Goal: Transaction & Acquisition: Purchase product/service

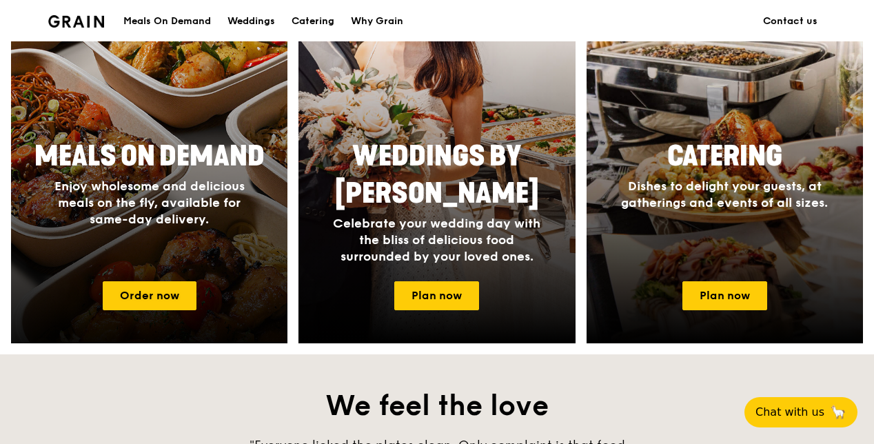
click at [194, 173] on span "Meals On Demand" at bounding box center [149, 156] width 230 height 33
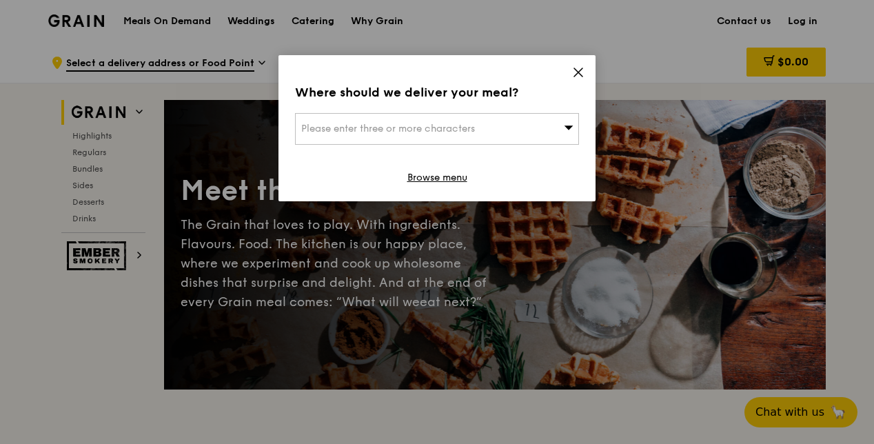
click at [452, 117] on div "Please enter three or more characters" at bounding box center [437, 129] width 284 height 32
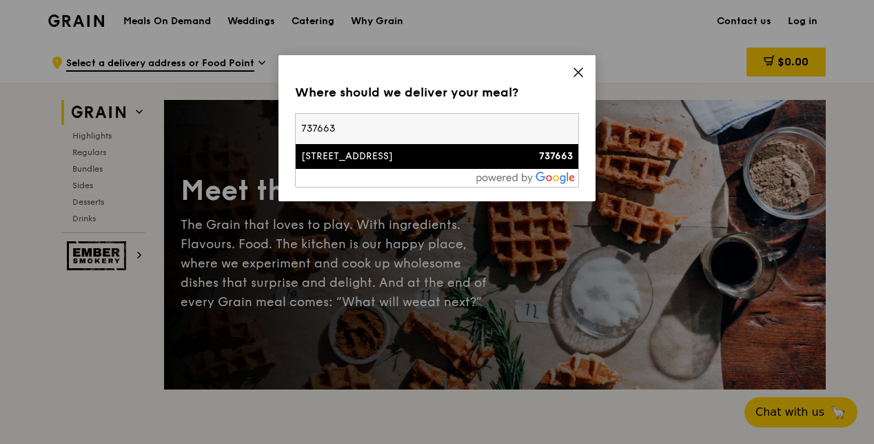
type input "737663"
click at [432, 158] on div "1 North Coast Avenue" at bounding box center [403, 157] width 204 height 14
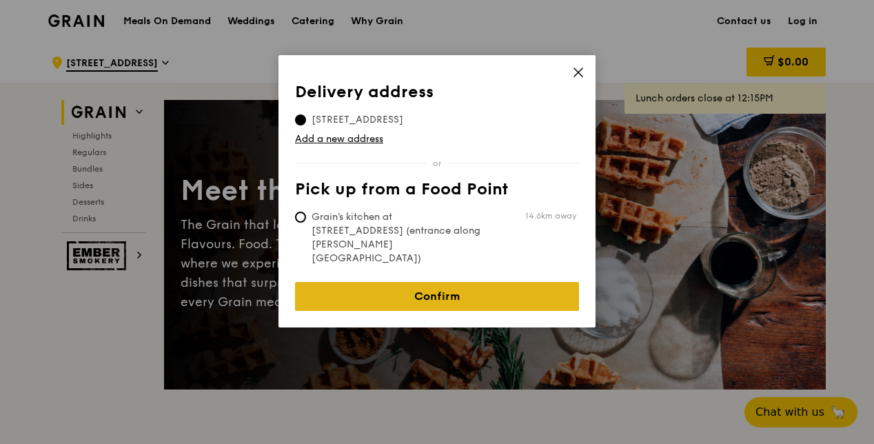
click at [468, 282] on link "Confirm" at bounding box center [437, 296] width 284 height 29
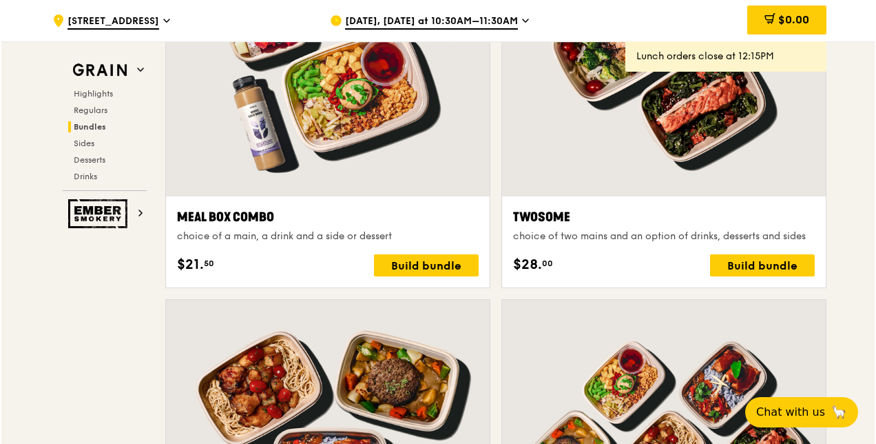
scroll to position [1998, 0]
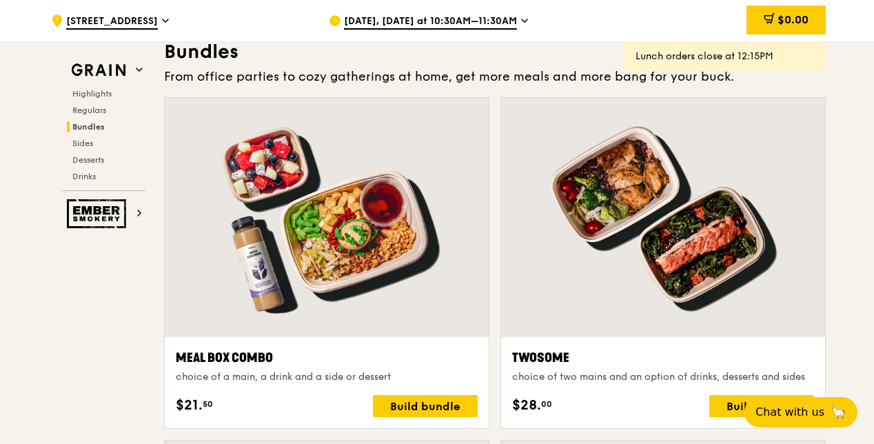
click at [632, 223] on div at bounding box center [663, 217] width 324 height 239
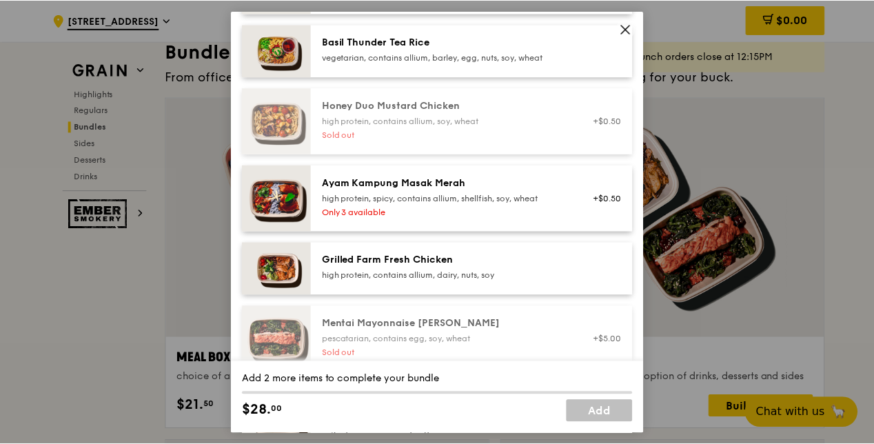
scroll to position [344, 0]
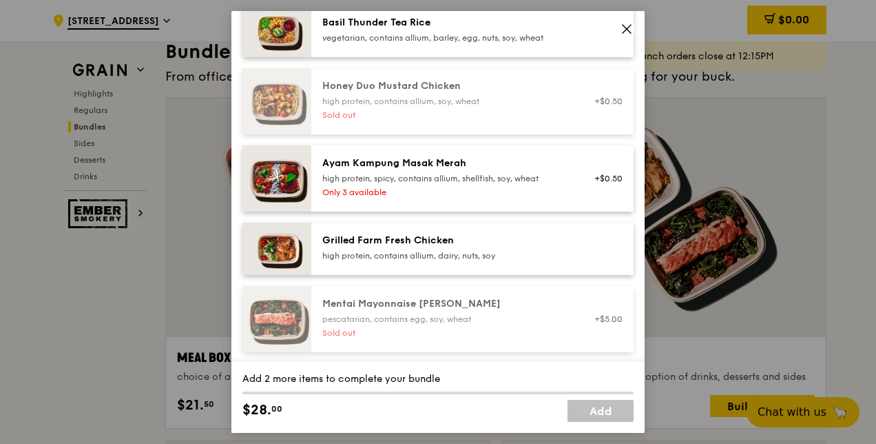
click at [459, 174] on div "high protein, spicy, contains allium, shellfish, soy, wheat" at bounding box center [445, 178] width 247 height 11
click at [406, 176] on div "high protein, spicy, contains allium, shellfish, soy, wheat" at bounding box center [445, 178] width 247 height 11
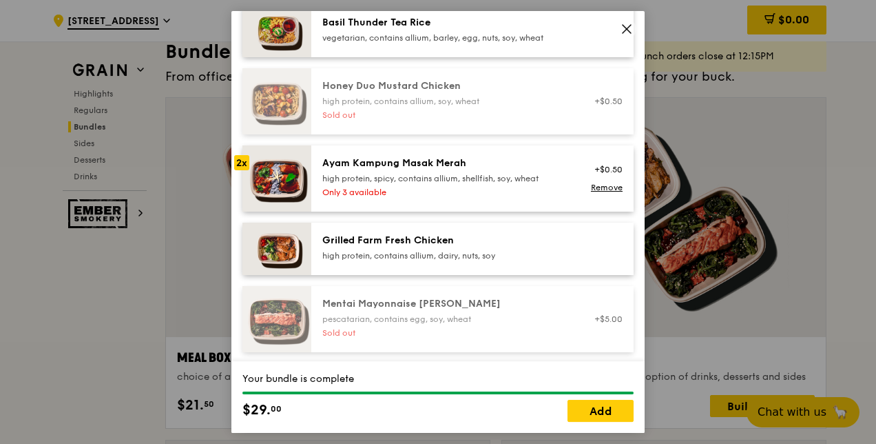
drag, startPoint x: 630, startPoint y: 28, endPoint x: 515, endPoint y: 36, distance: 114.7
click at [628, 28] on icon at bounding box center [627, 29] width 12 height 12
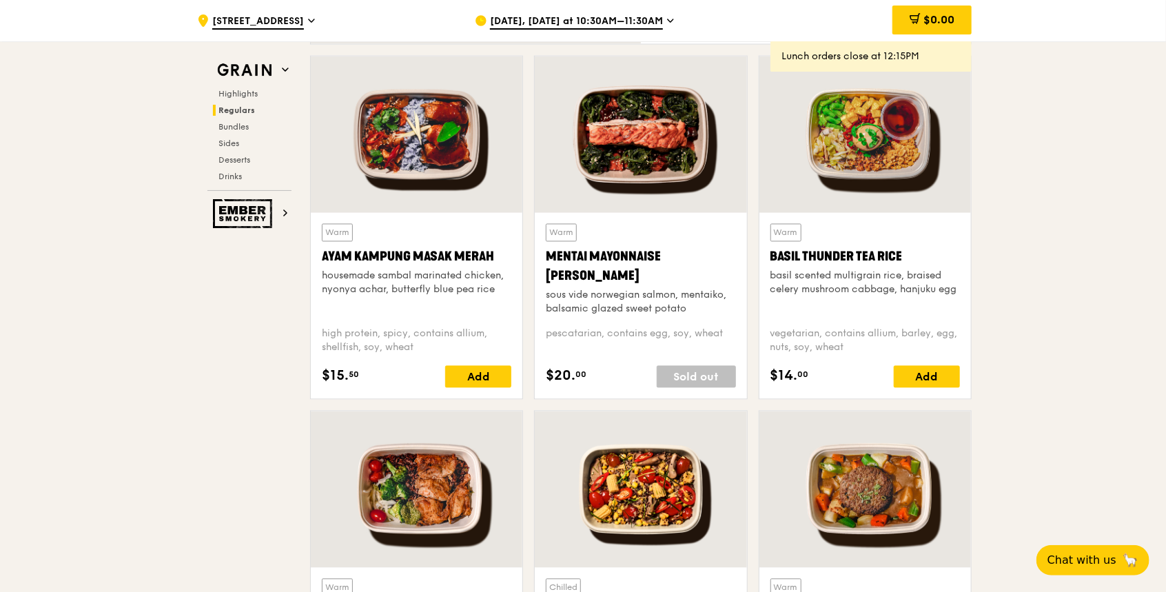
scroll to position [1127, 0]
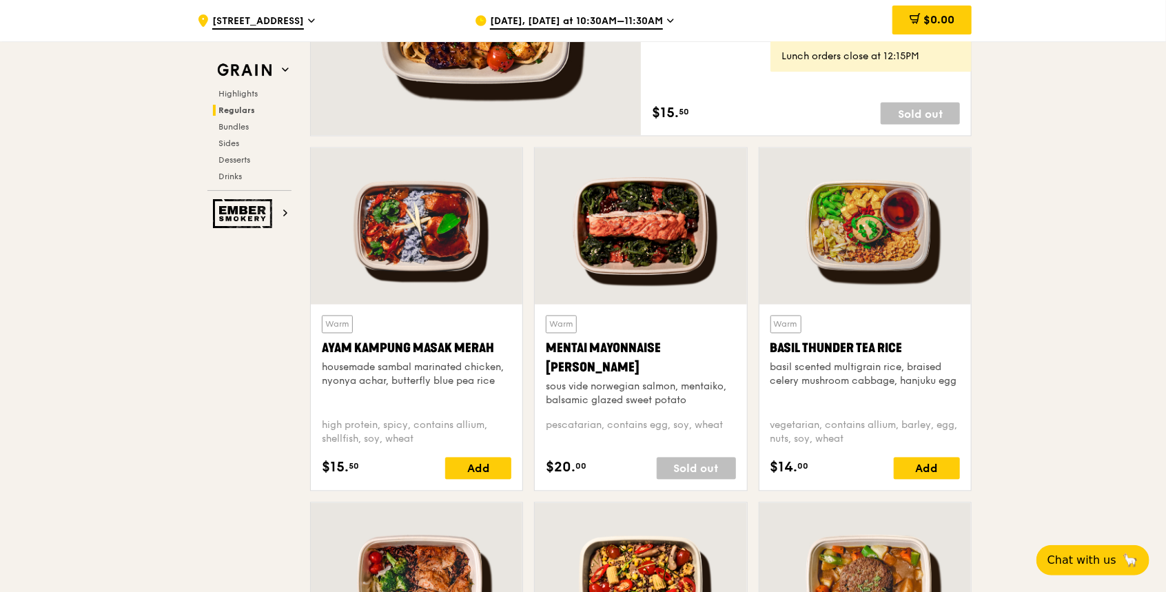
click at [443, 256] on div at bounding box center [417, 226] width 212 height 156
click at [873, 251] on div at bounding box center [865, 226] width 212 height 156
click at [873, 258] on div at bounding box center [865, 226] width 212 height 156
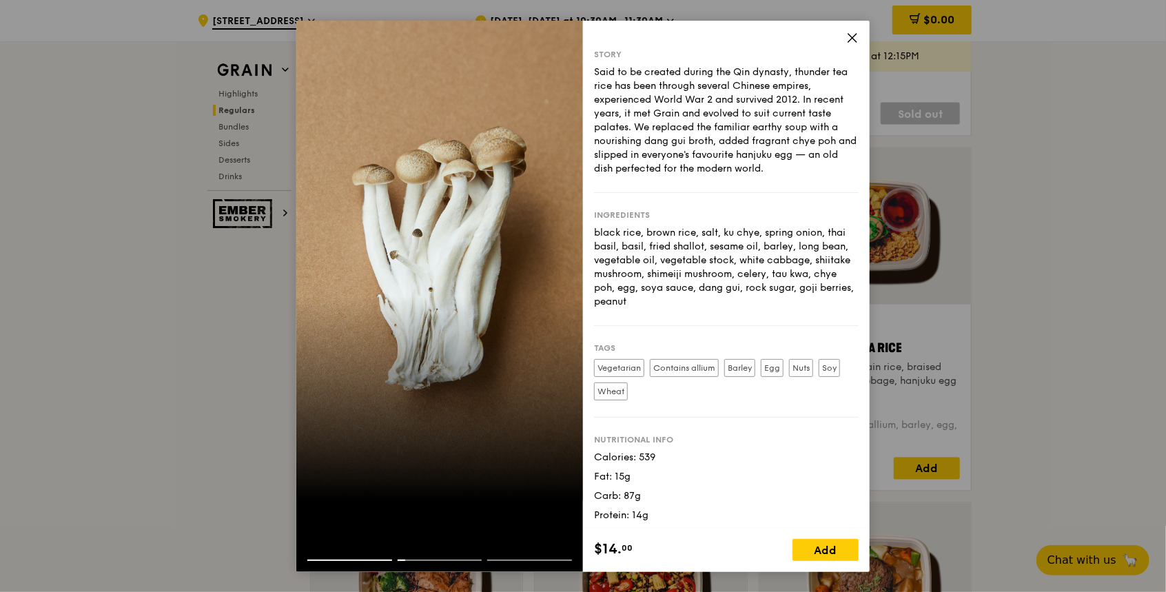
scroll to position [0, 0]
click at [736, 176] on div "Story Said to be created during the Qin dynasty, thunder tea rice has been thro…" at bounding box center [726, 122] width 265 height 144
click at [852, 39] on icon at bounding box center [852, 38] width 12 height 12
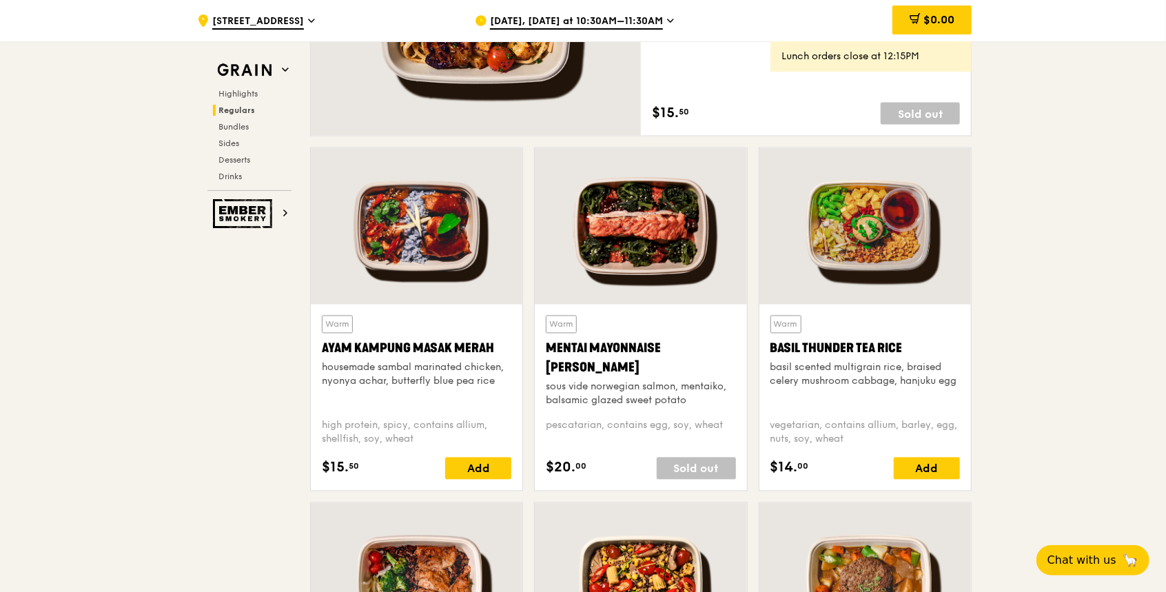
click at [873, 281] on div at bounding box center [865, 226] width 212 height 156
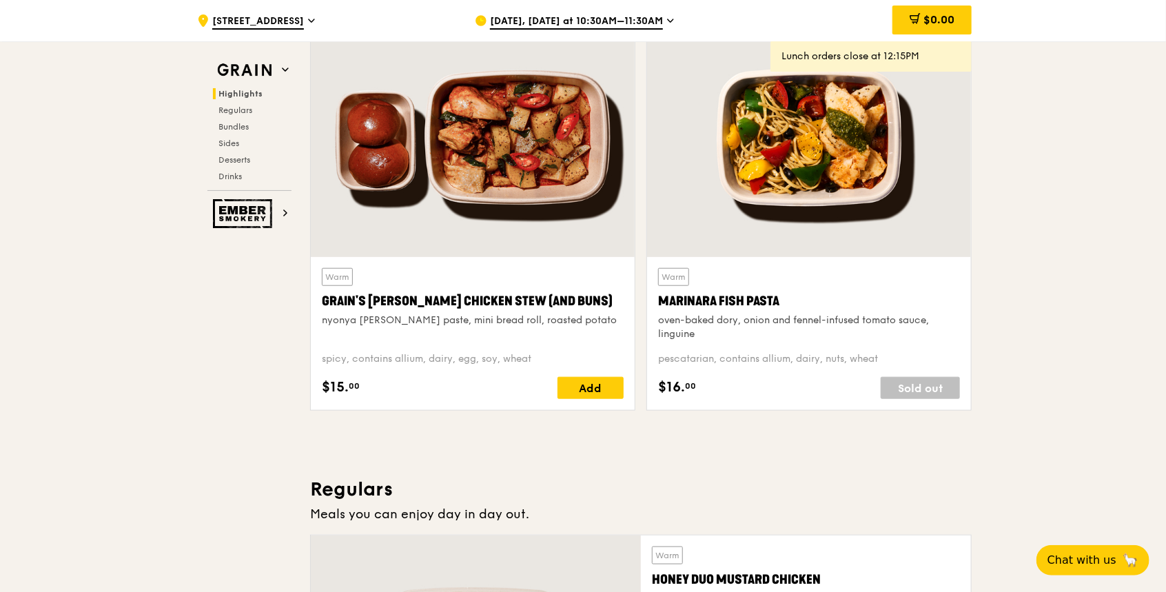
scroll to position [300, 0]
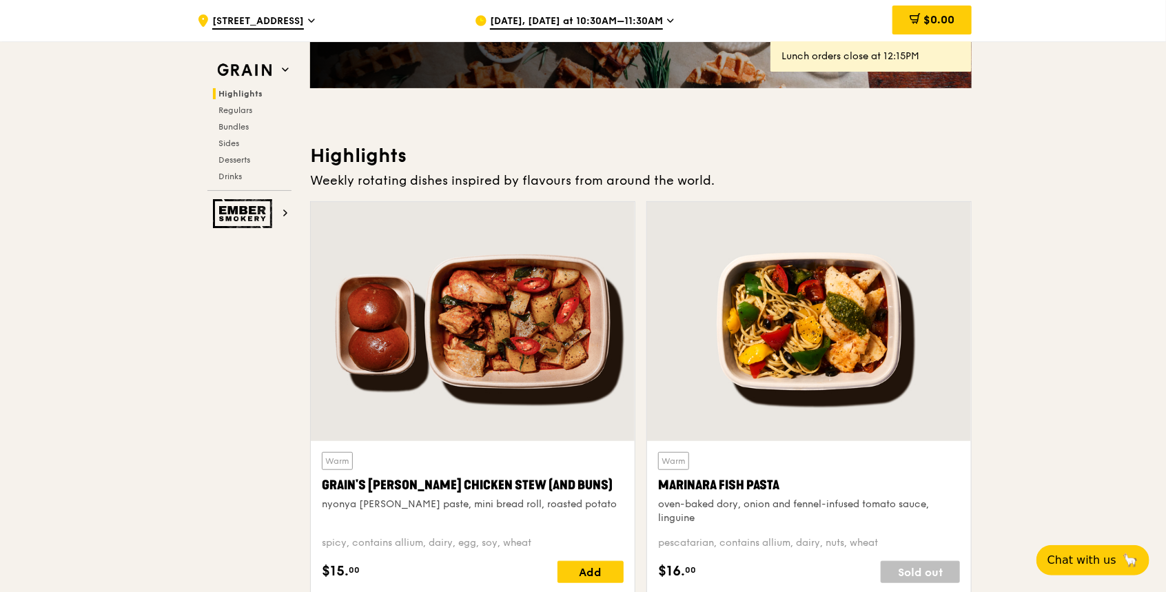
click at [790, 295] on div at bounding box center [809, 321] width 324 height 239
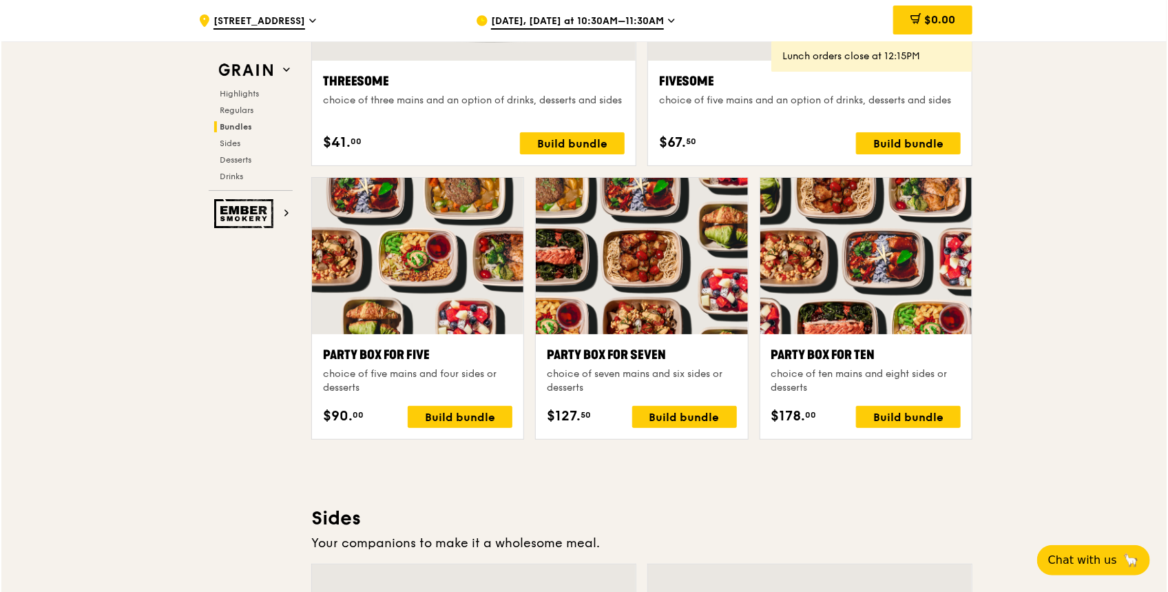
scroll to position [2664, 0]
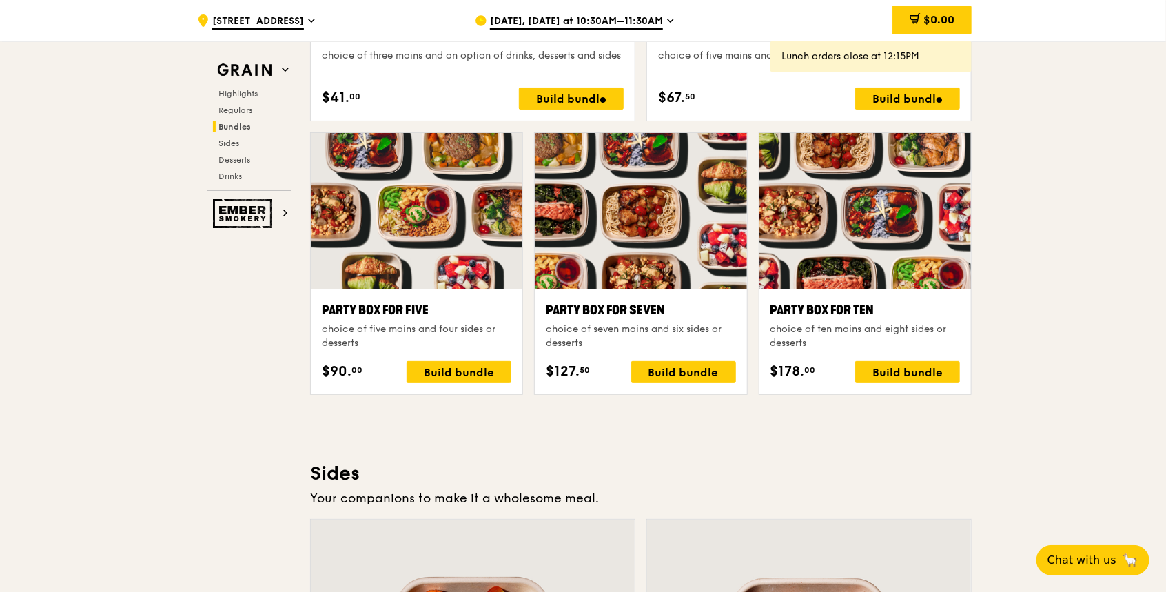
click at [853, 209] on div at bounding box center [865, 211] width 212 height 156
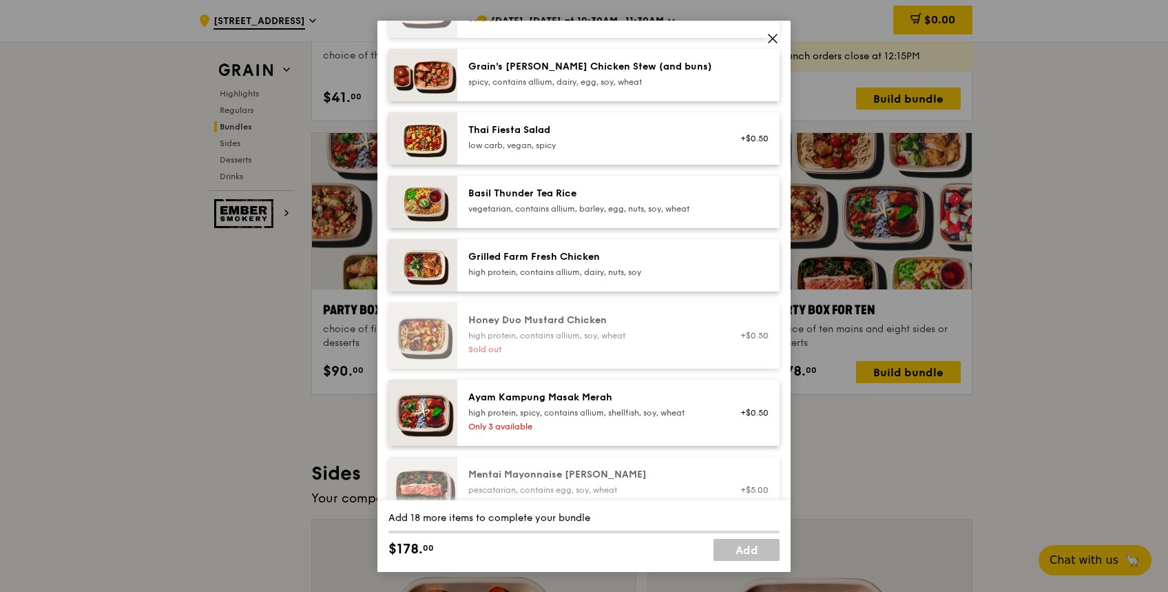
scroll to position [276, 0]
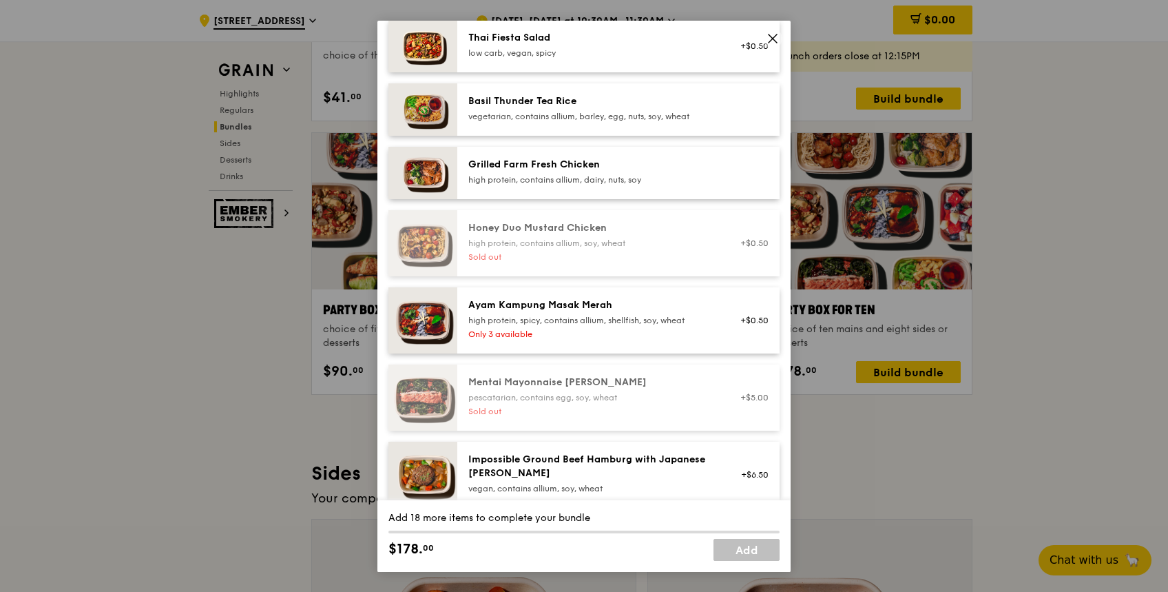
click at [772, 41] on icon at bounding box center [773, 38] width 12 height 12
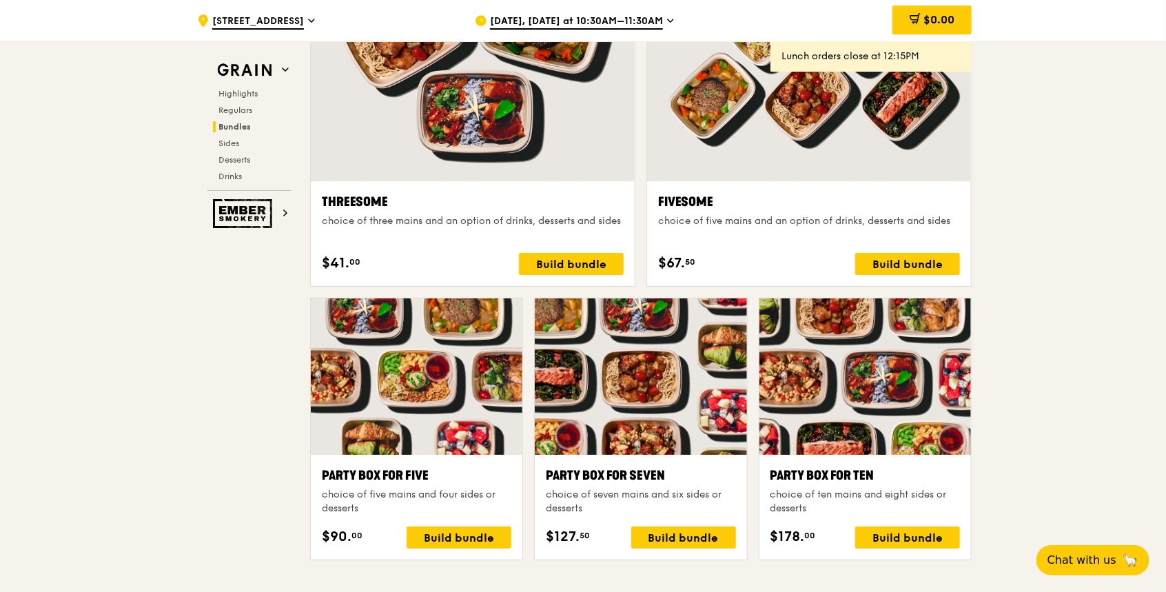
scroll to position [2296, 0]
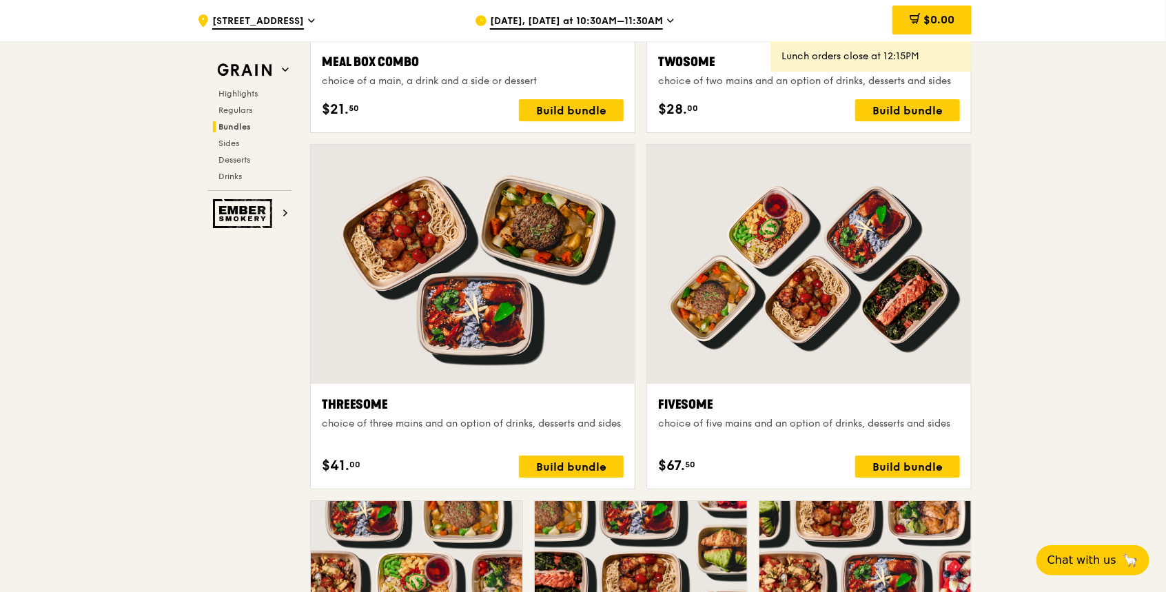
click at [734, 256] on div at bounding box center [809, 264] width 324 height 239
click at [598, 227] on div at bounding box center [473, 264] width 324 height 239
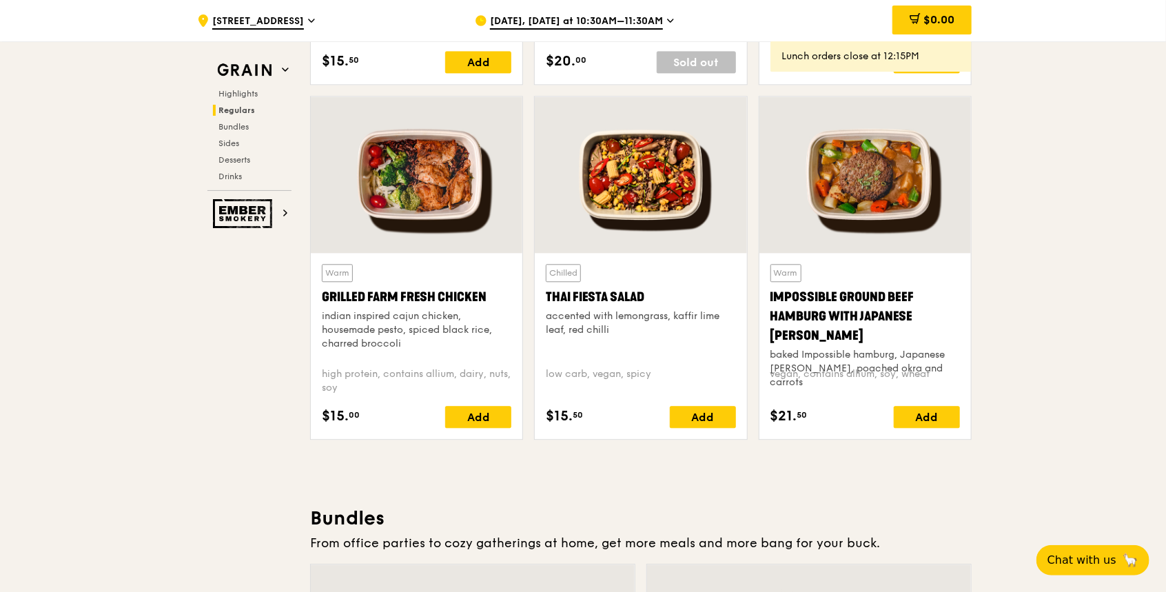
scroll to position [1469, 0]
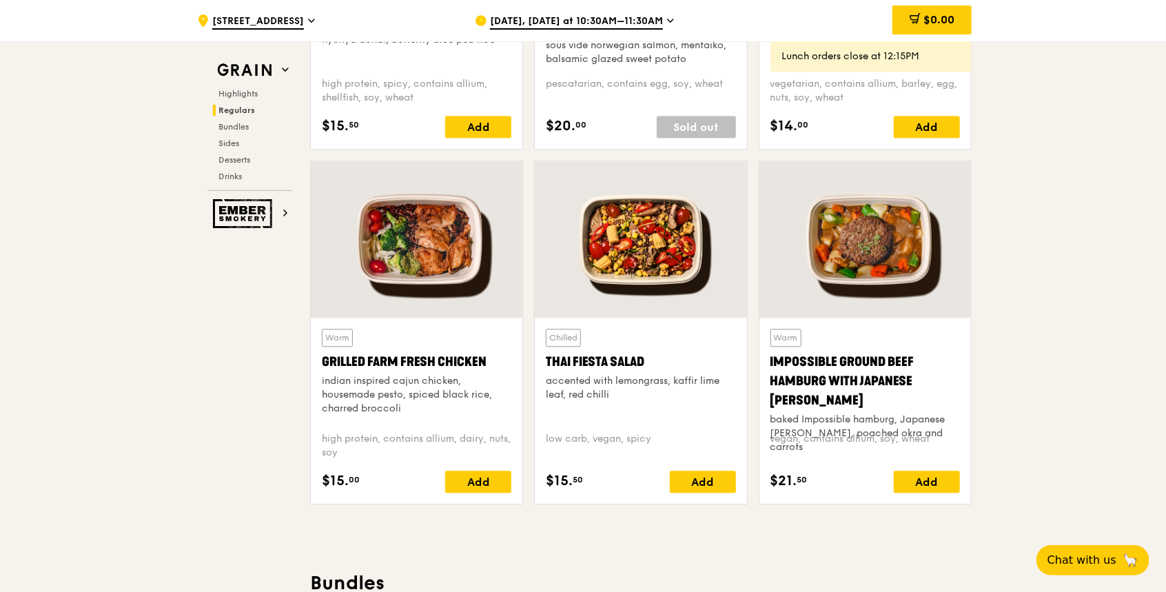
click at [671, 227] on div at bounding box center [641, 239] width 212 height 156
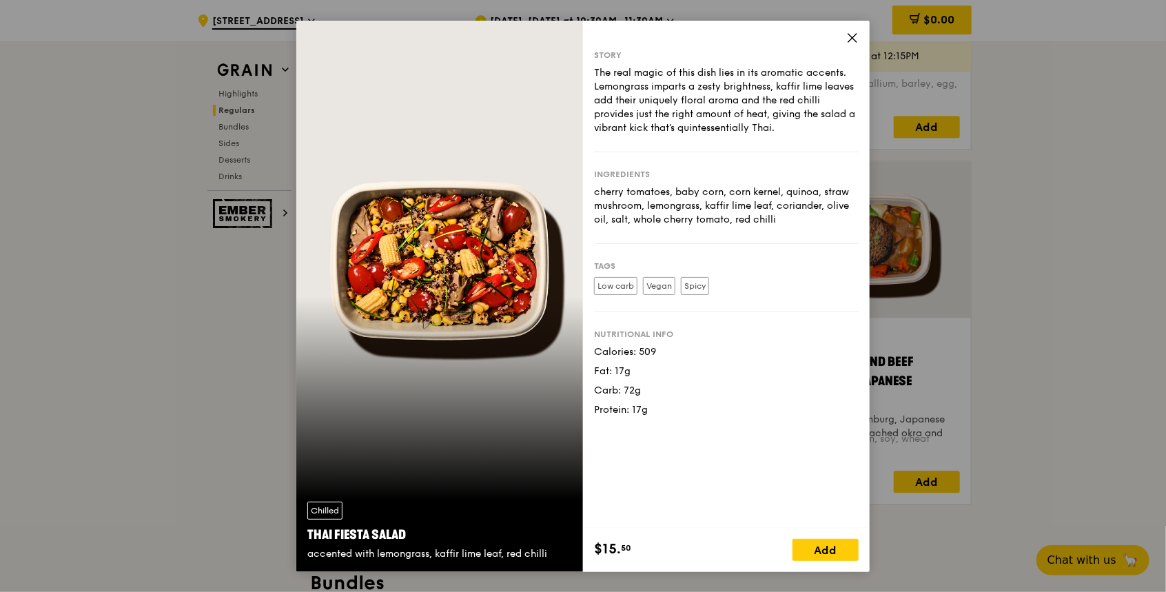
click at [672, 282] on label "Vegan" at bounding box center [659, 286] width 32 height 18
click at [851, 37] on icon at bounding box center [852, 38] width 12 height 12
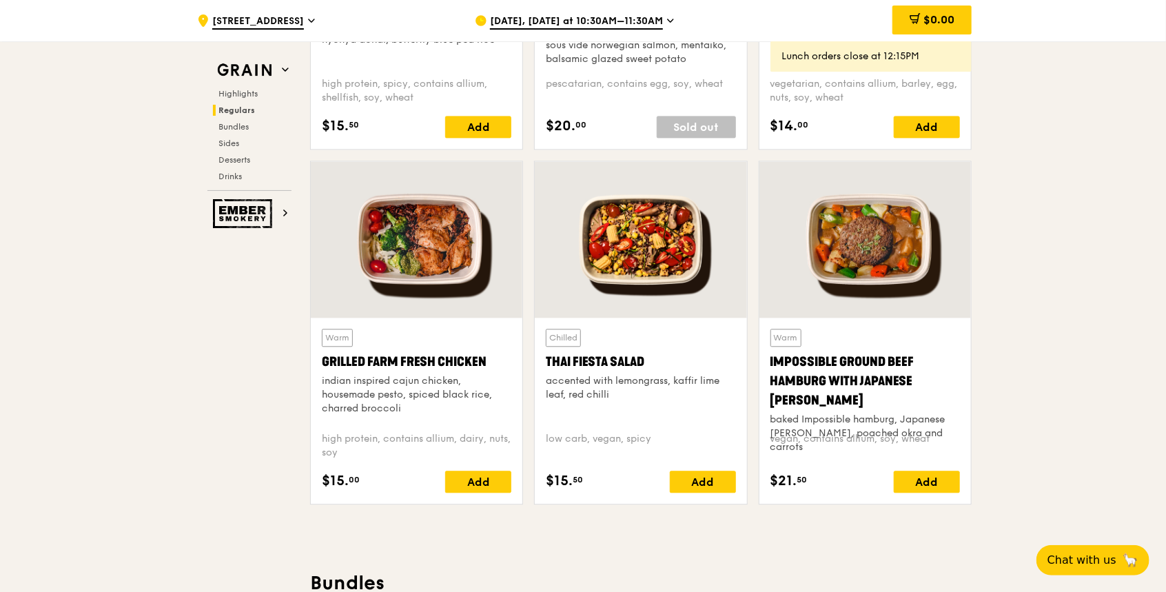
click at [435, 276] on div at bounding box center [417, 239] width 212 height 156
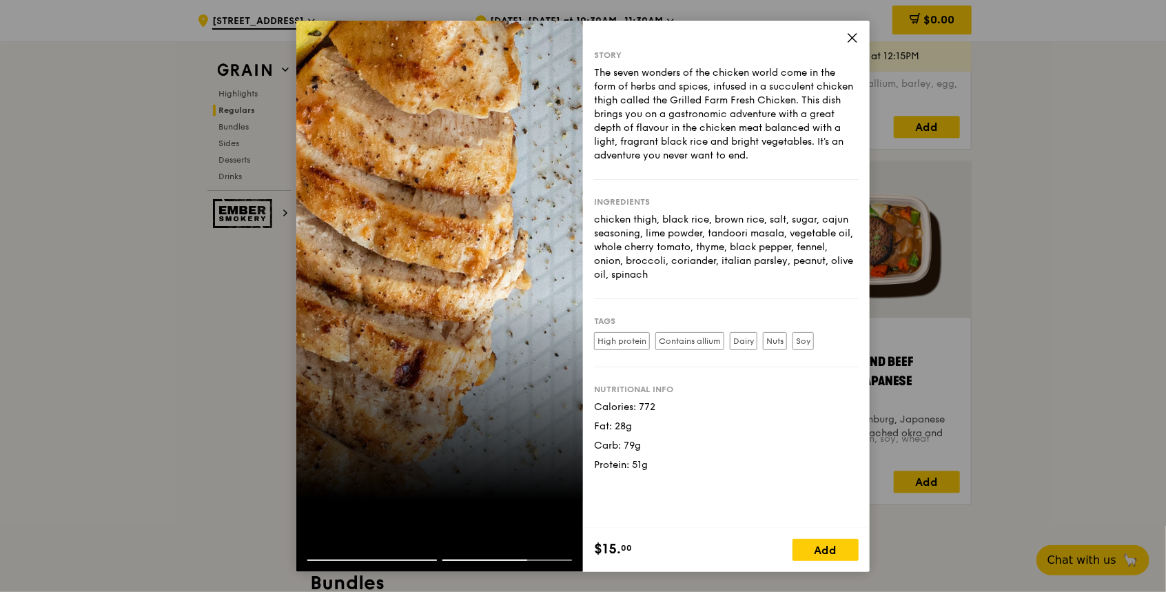
click at [851, 32] on icon at bounding box center [852, 38] width 12 height 12
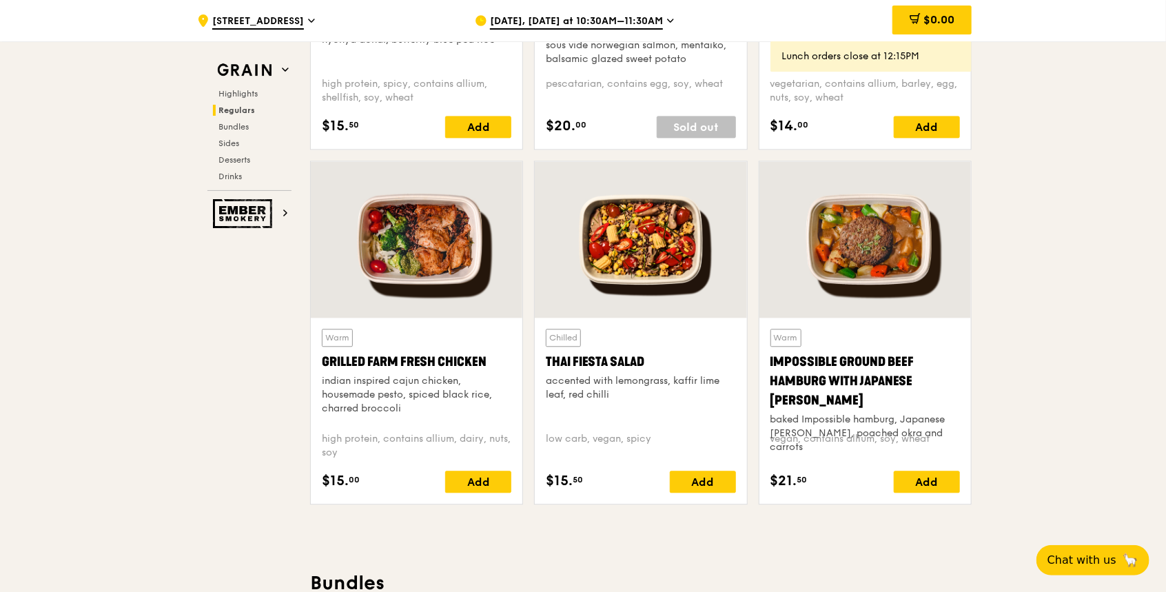
click at [413, 242] on div at bounding box center [417, 239] width 212 height 156
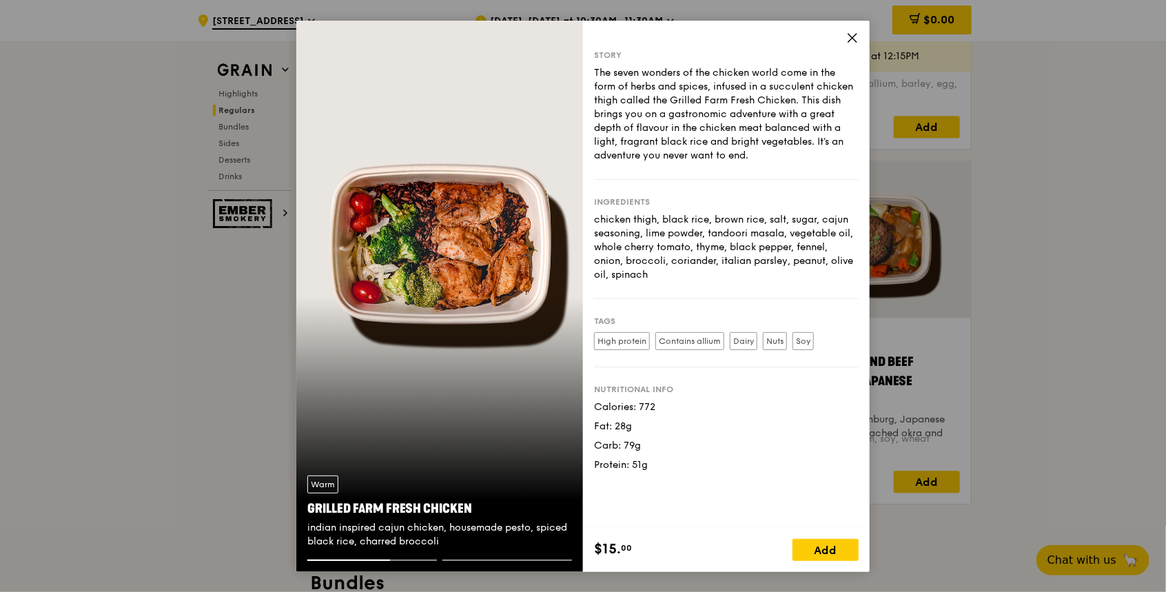
click at [793, 279] on div "chicken thigh, black rice, brown rice, salt, sugar, cajun seasoning, lime powde…" at bounding box center [726, 247] width 265 height 69
click at [697, 278] on div "chicken thigh, black rice, brown rice, salt, sugar, cajun seasoning, lime powde…" at bounding box center [726, 247] width 265 height 69
click at [850, 35] on icon at bounding box center [852, 38] width 8 height 8
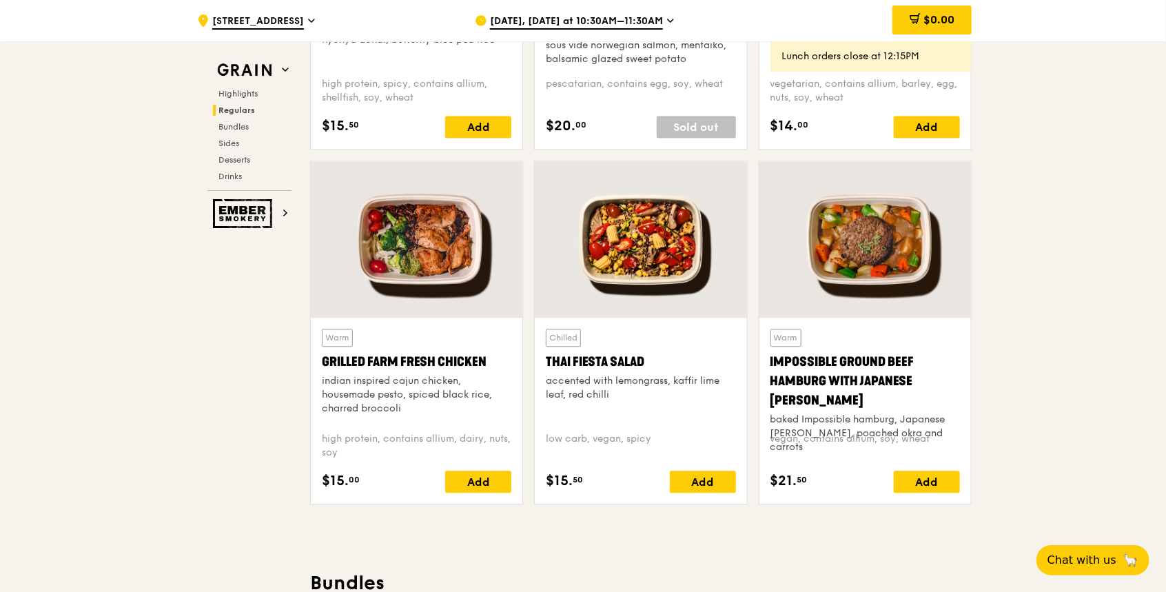
click at [437, 287] on div at bounding box center [417, 239] width 212 height 156
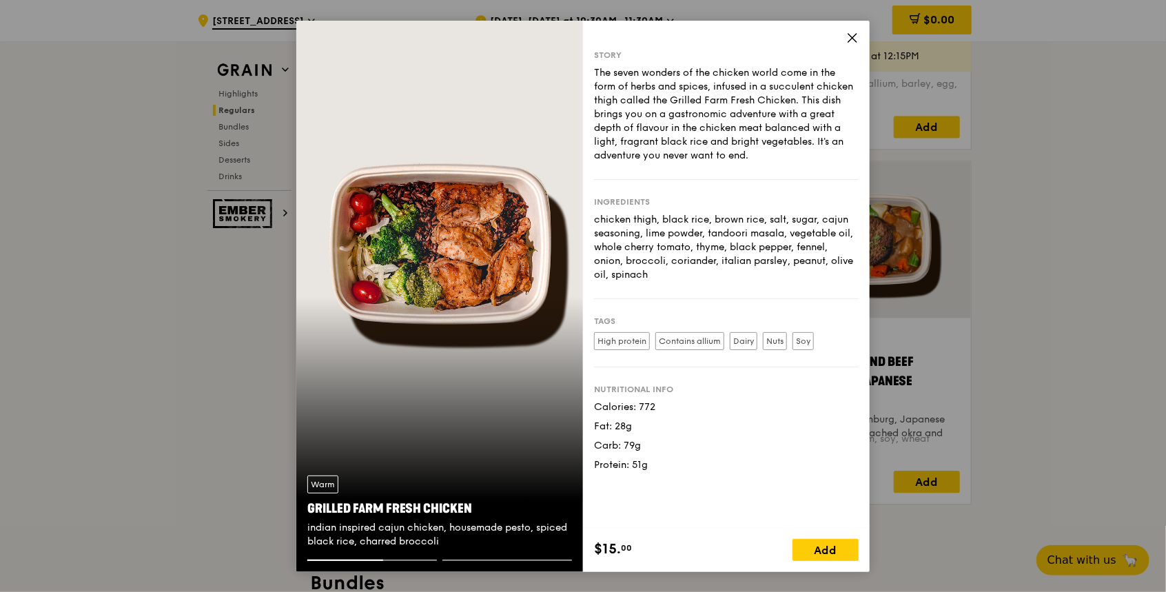
click at [816, 302] on div "Tags High protein Contains allium Dairy Nuts Soy" at bounding box center [726, 333] width 265 height 68
click at [461, 245] on div "Warm Grilled Farm Fresh Chicken indian inspired cajun chicken, housemade pesto,…" at bounding box center [439, 296] width 287 height 551
click at [854, 34] on icon at bounding box center [852, 38] width 12 height 12
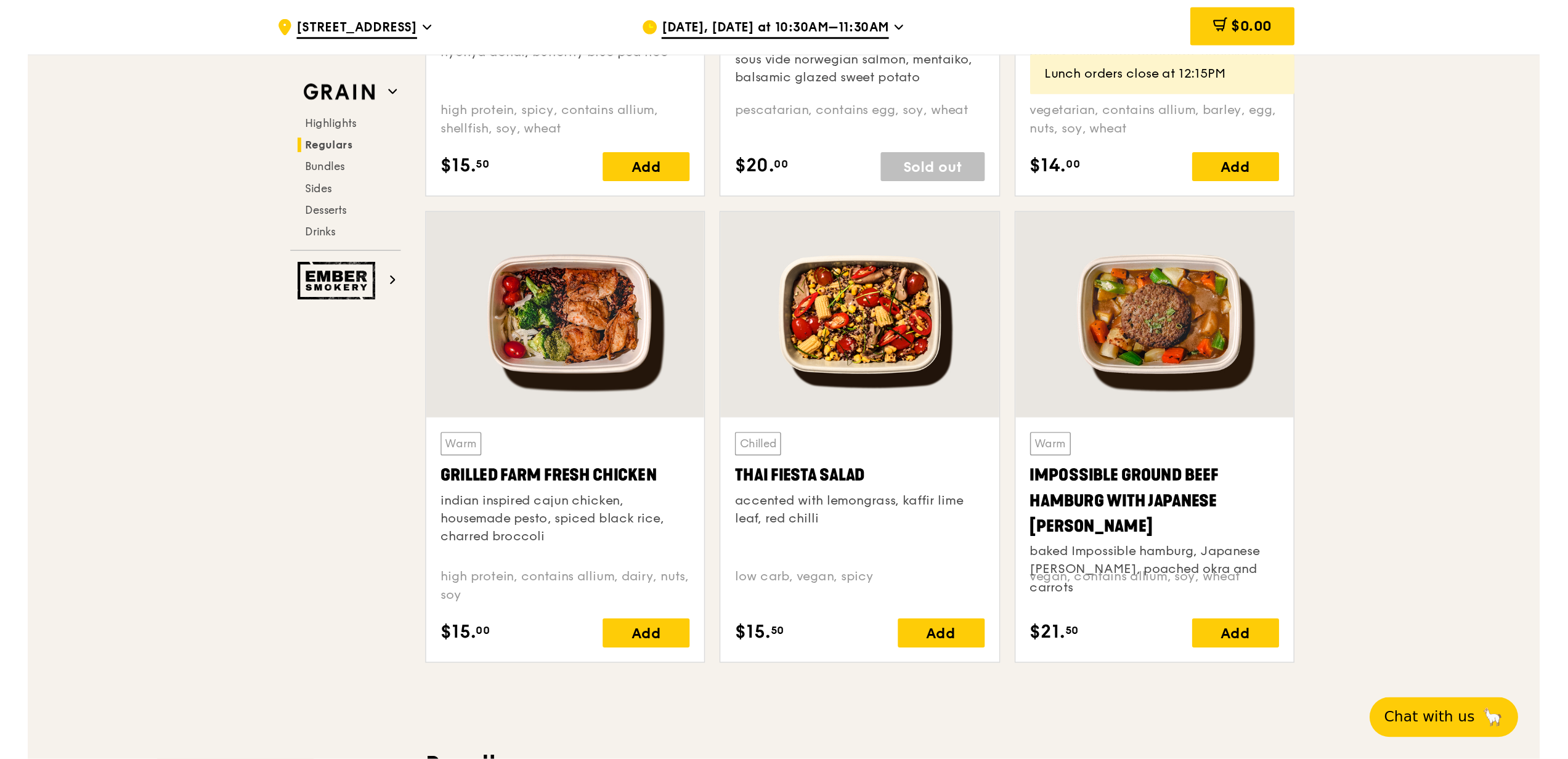
scroll to position [1312, 0]
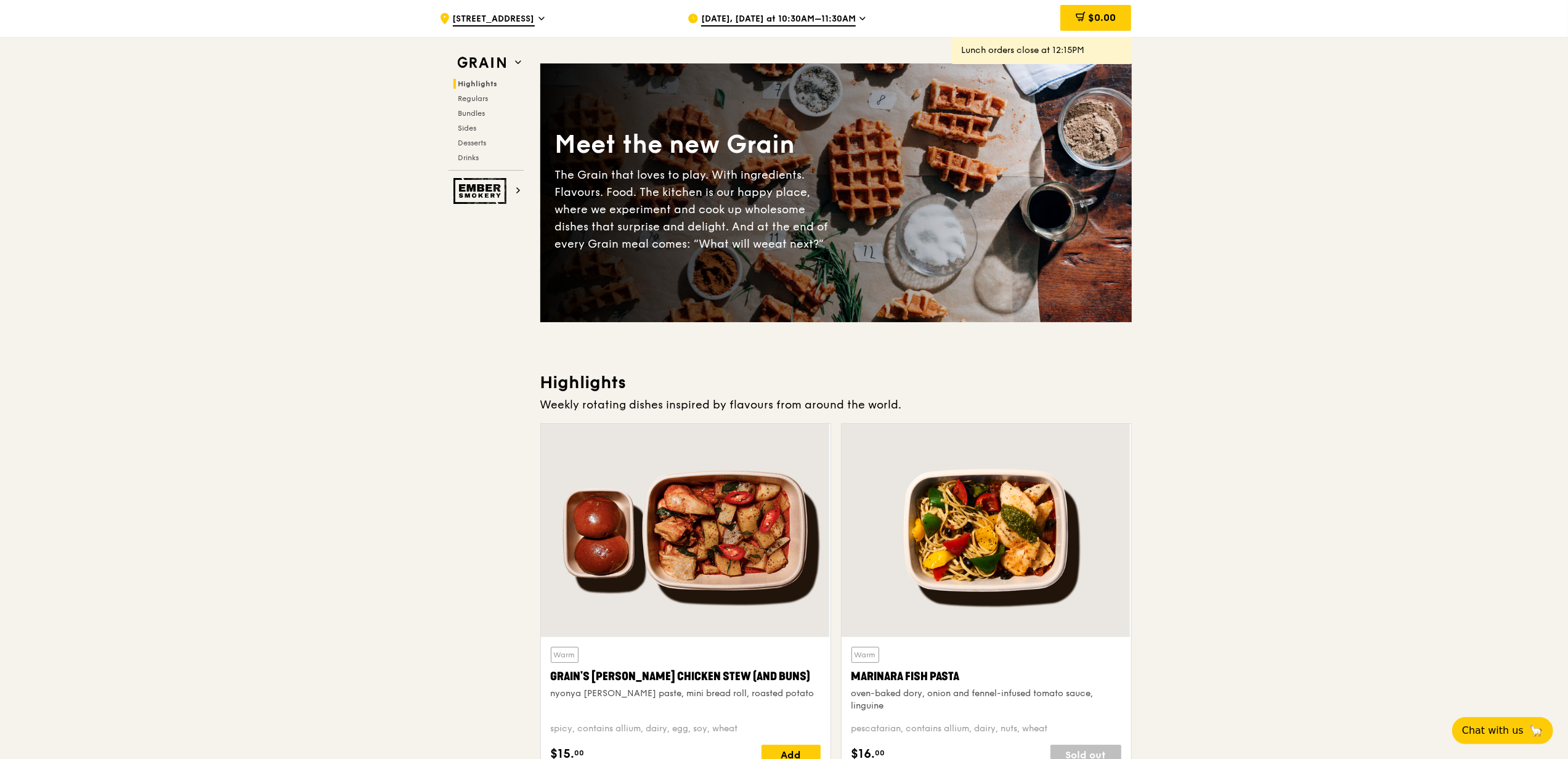
scroll to position [0, 0]
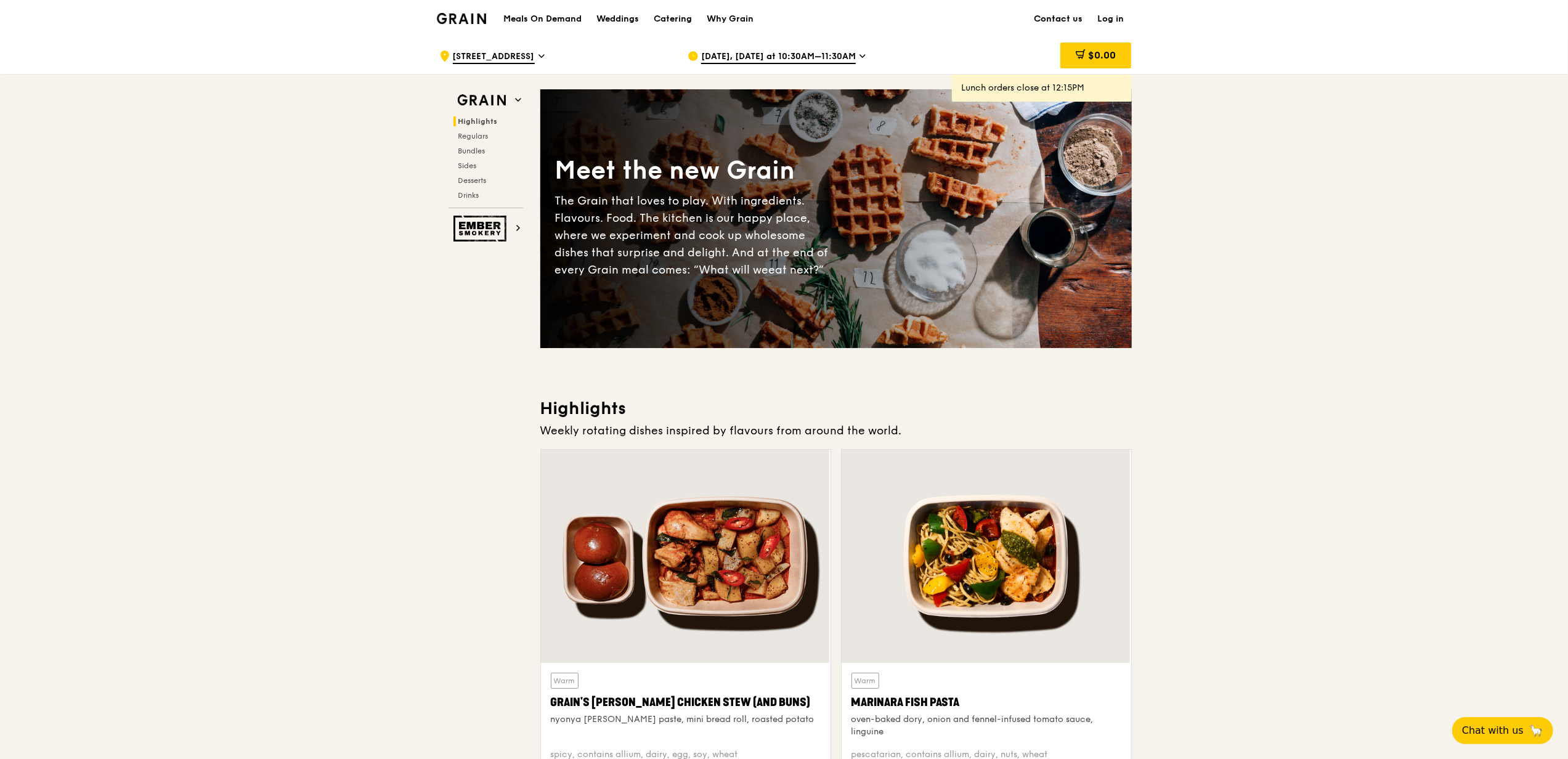
click at [781, 19] on link "Contact us" at bounding box center [1059, 19] width 64 height 37
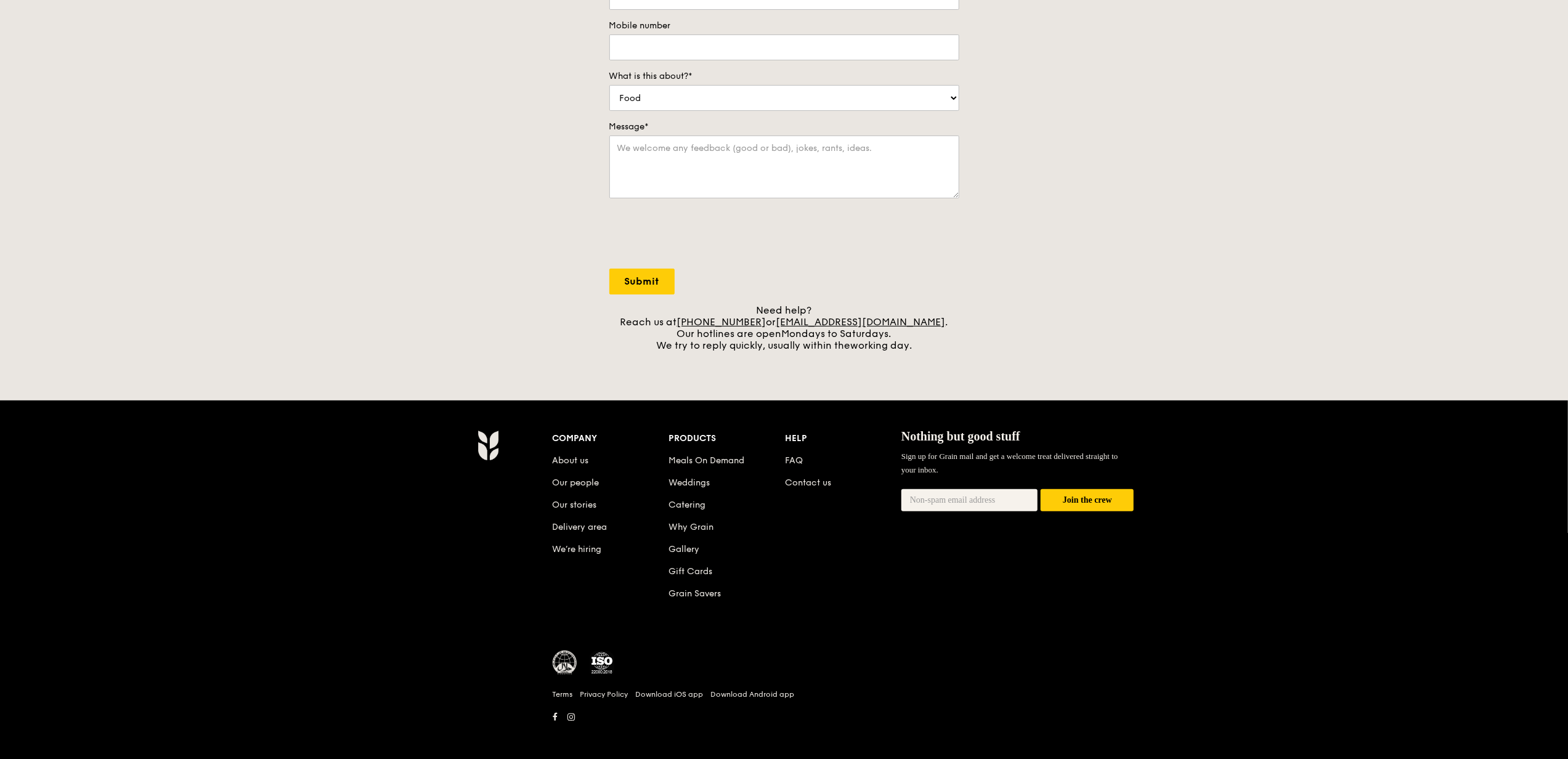
scroll to position [257, 0]
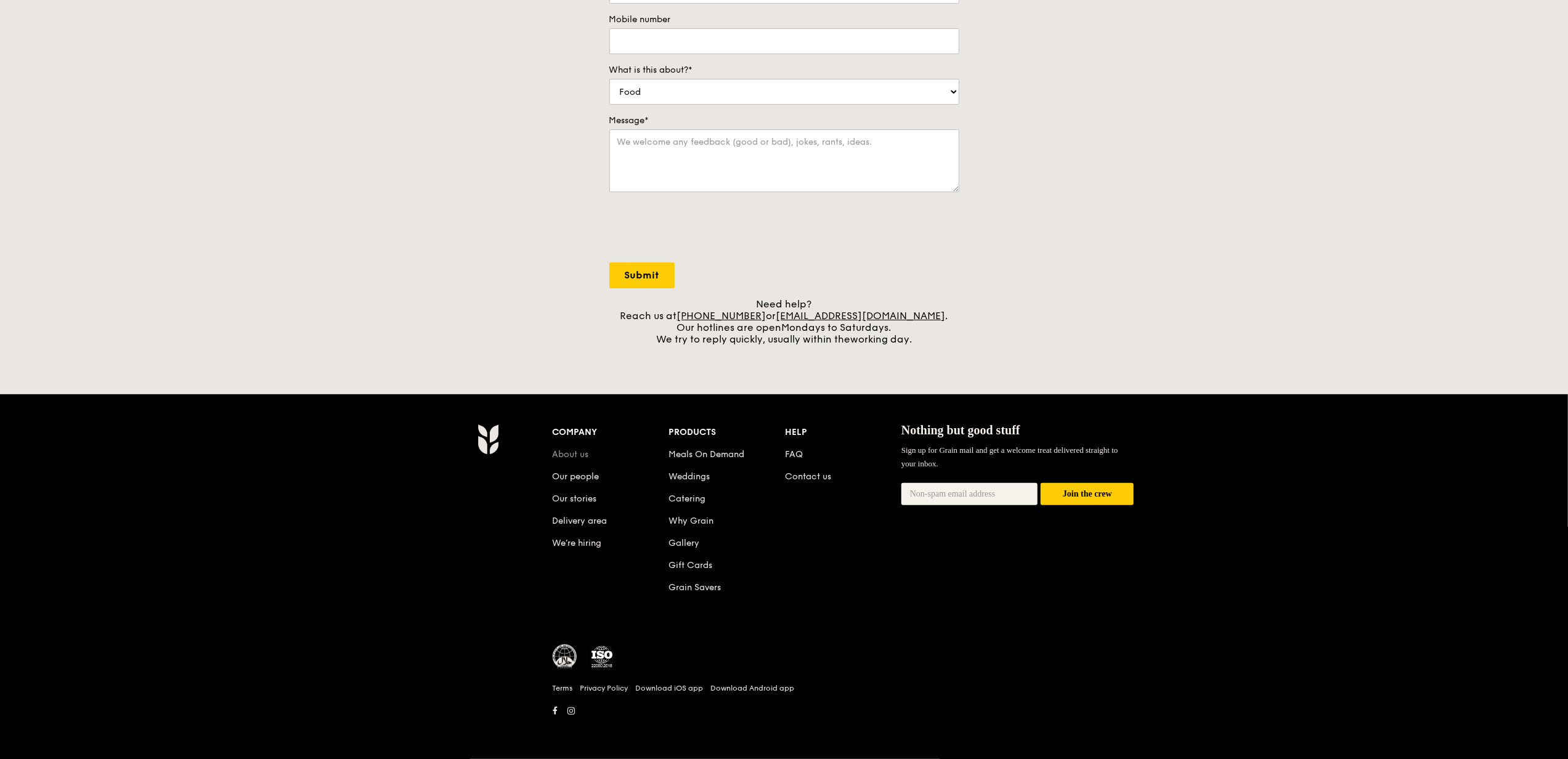
click at [580, 450] on link "About us" at bounding box center [571, 454] width 37 height 11
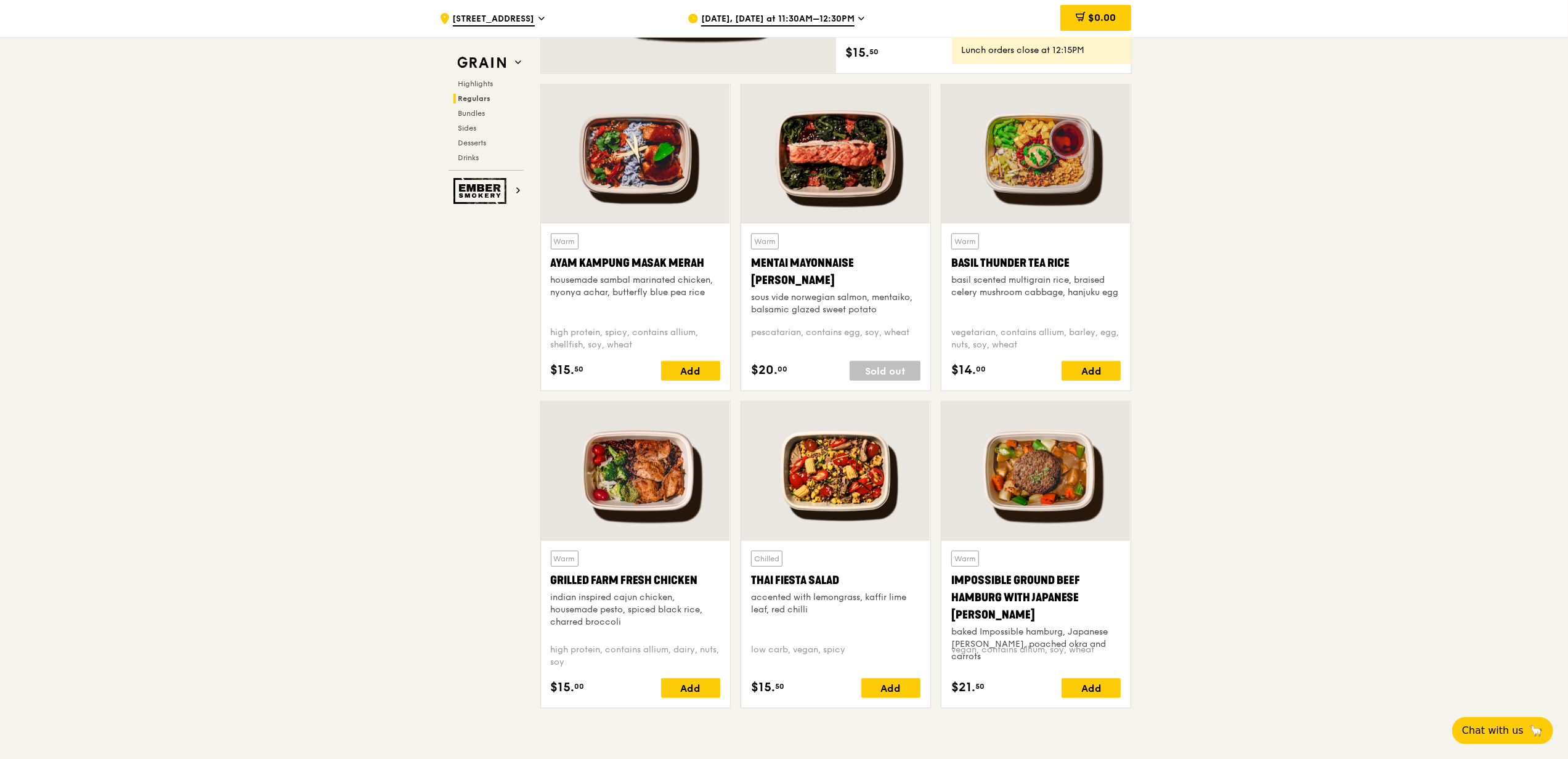
scroll to position [974, 0]
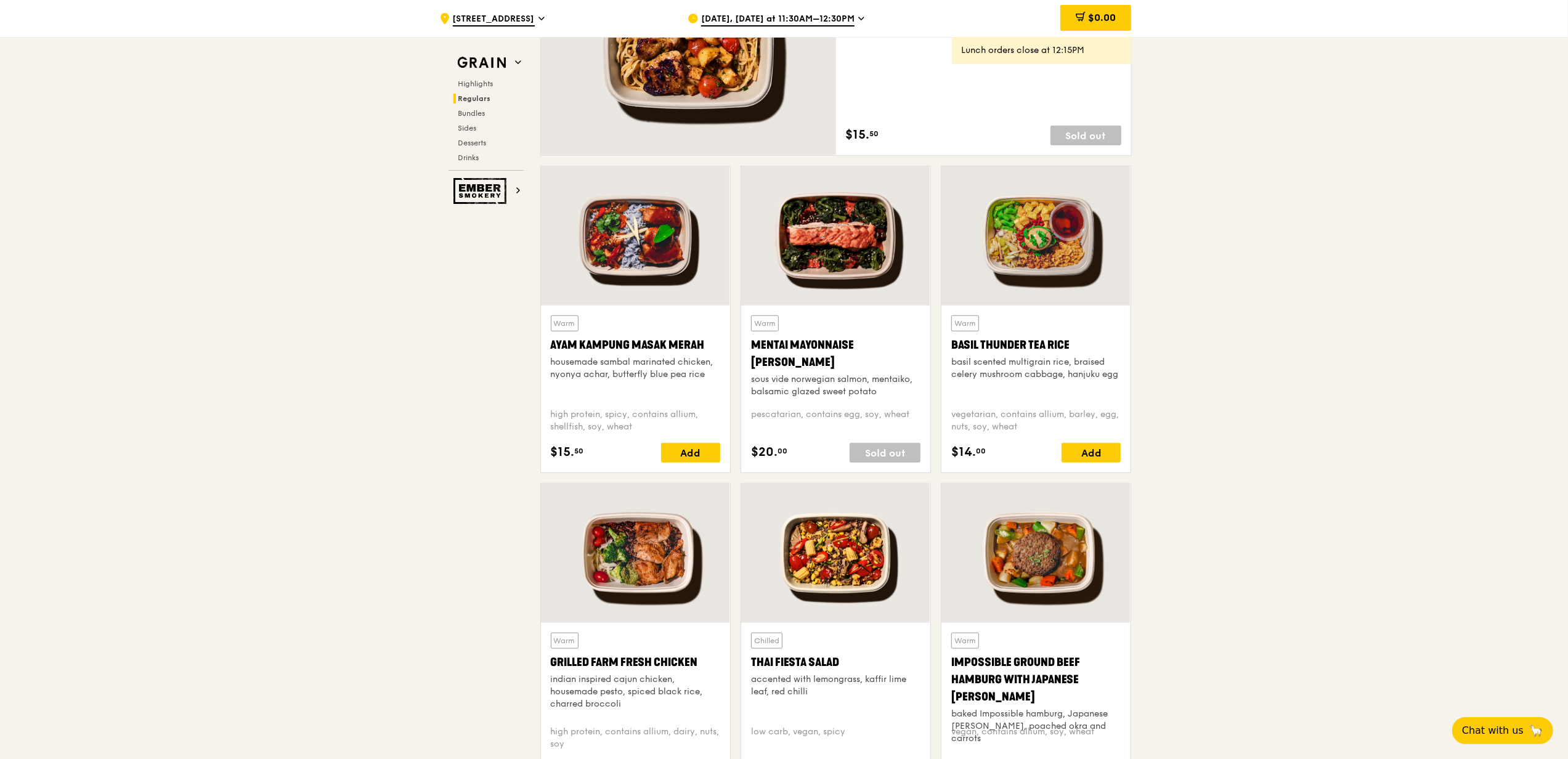
click at [1068, 274] on div at bounding box center [1037, 236] width 190 height 139
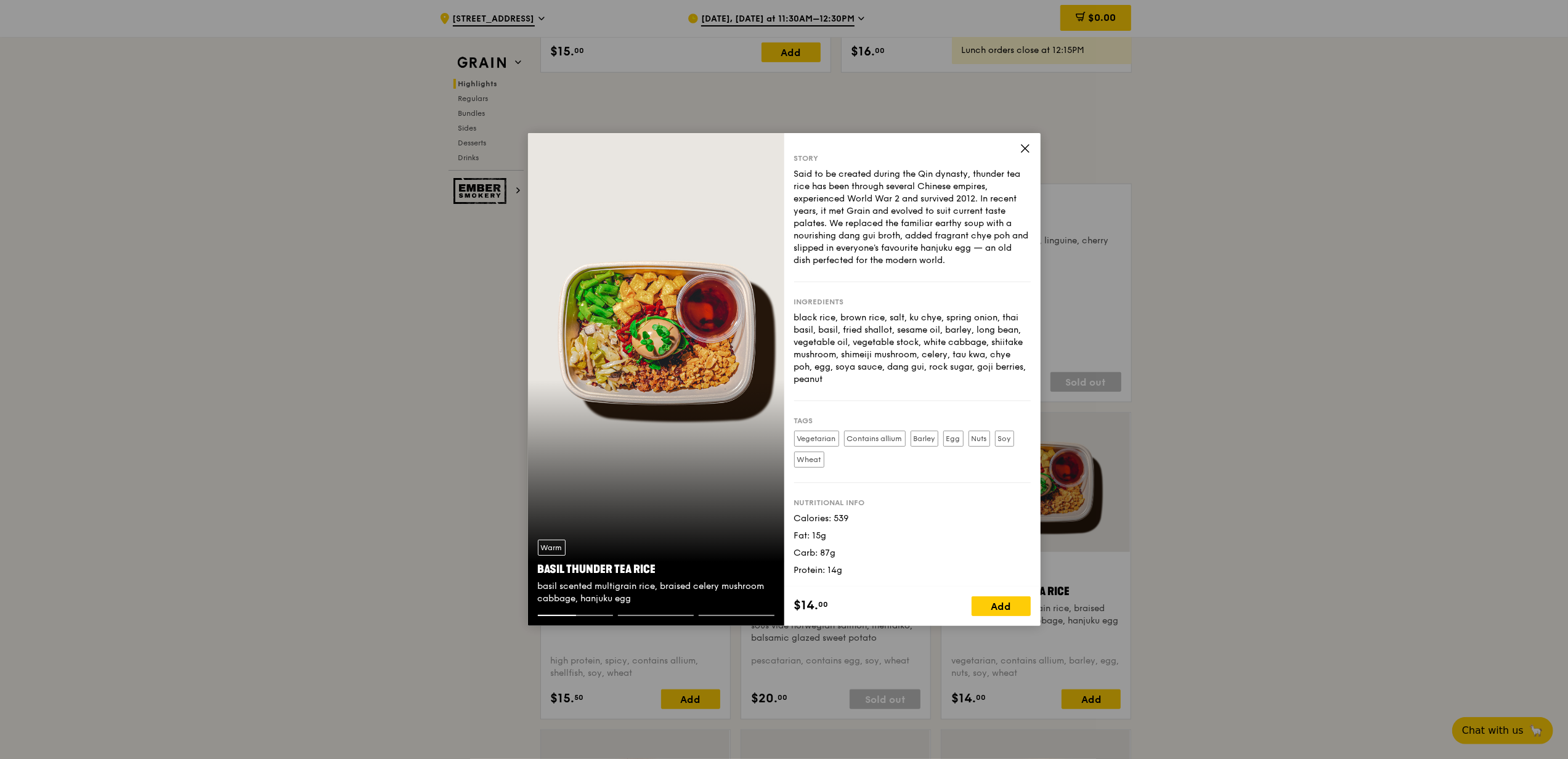
scroll to position [7, 0]
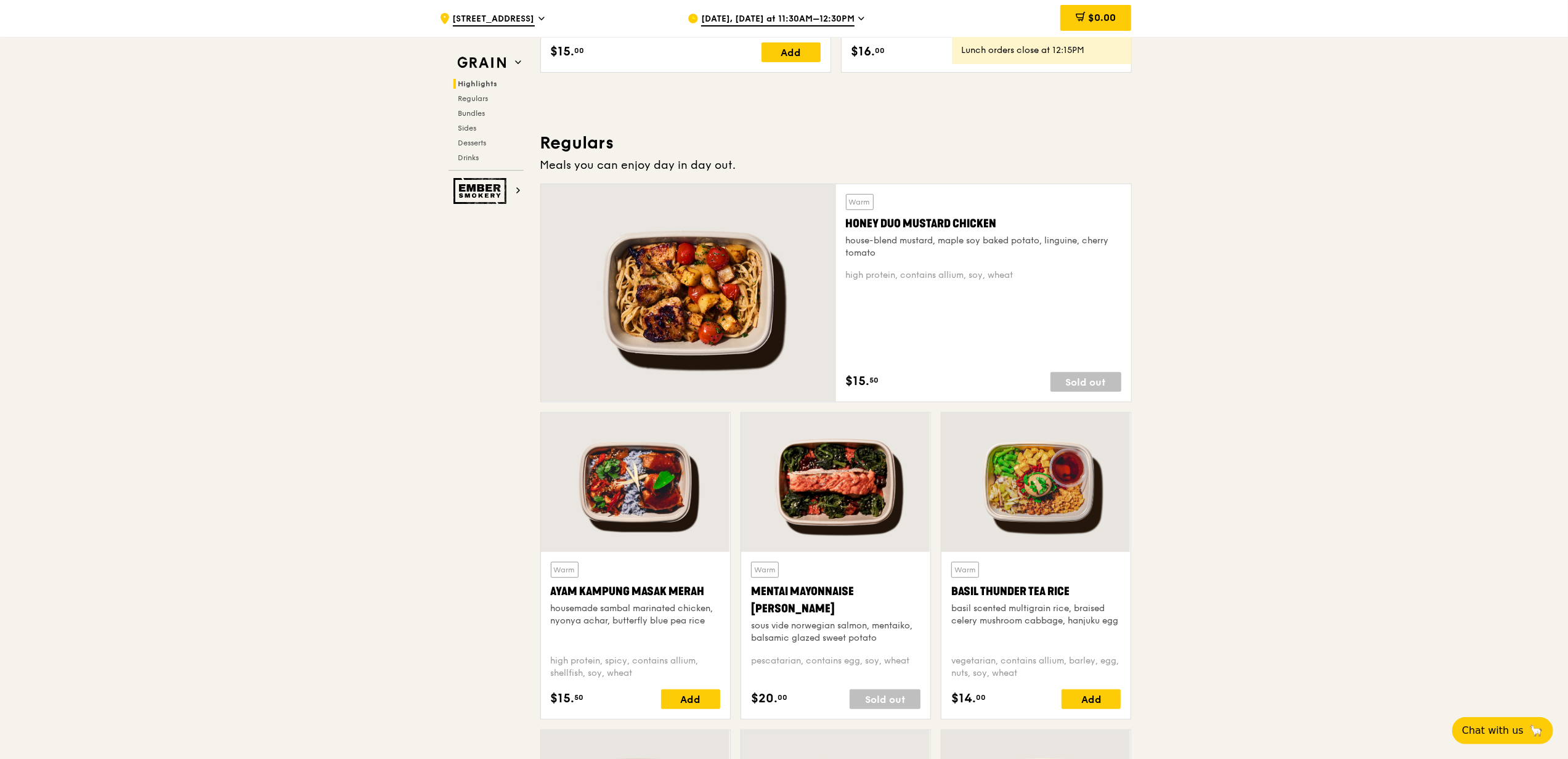
click at [1054, 476] on div at bounding box center [1037, 483] width 190 height 139
click at [1010, 478] on div at bounding box center [1037, 483] width 190 height 139
click at [1070, 525] on div at bounding box center [1037, 483] width 190 height 139
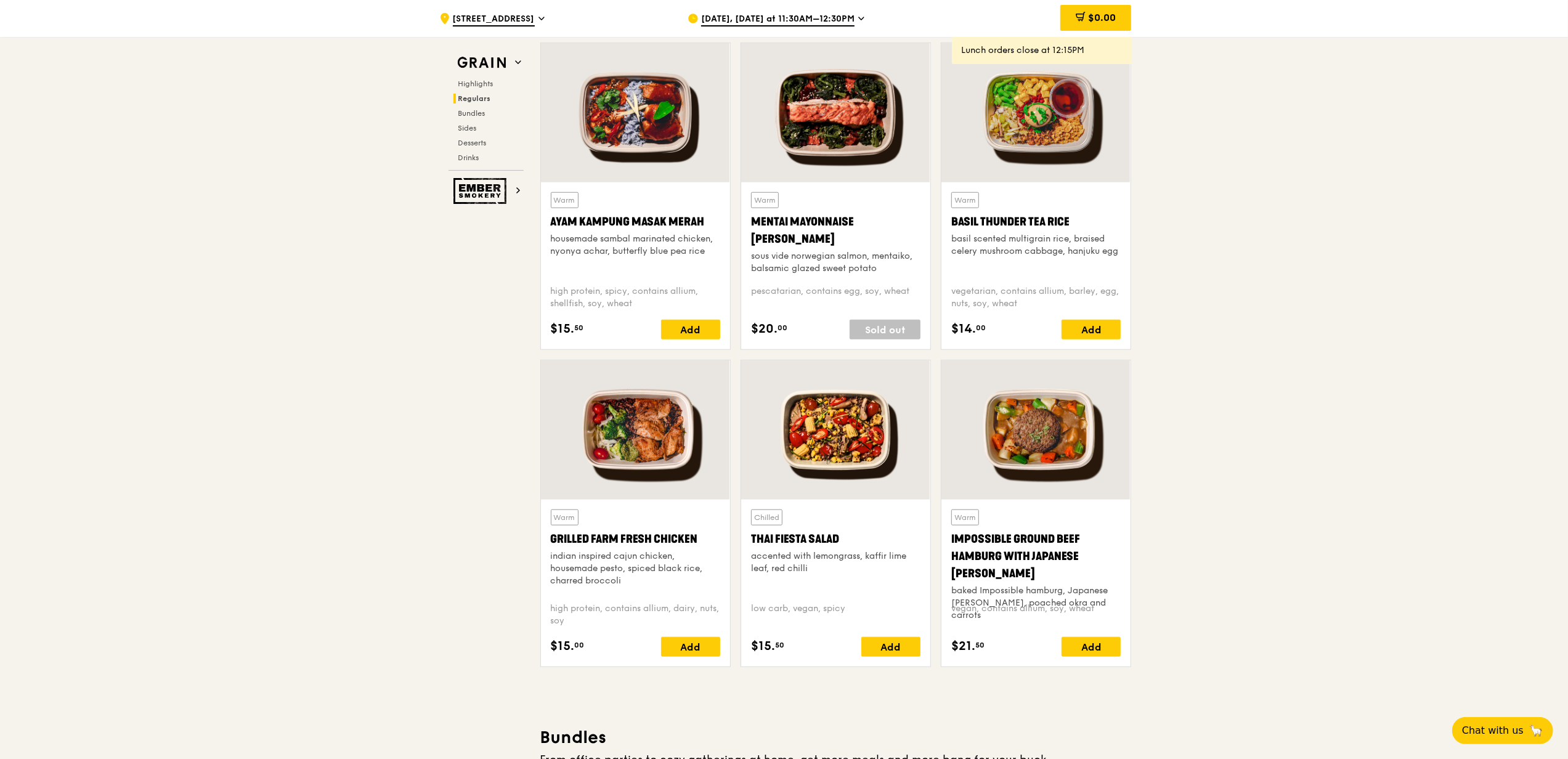
scroll to position [1138, 0]
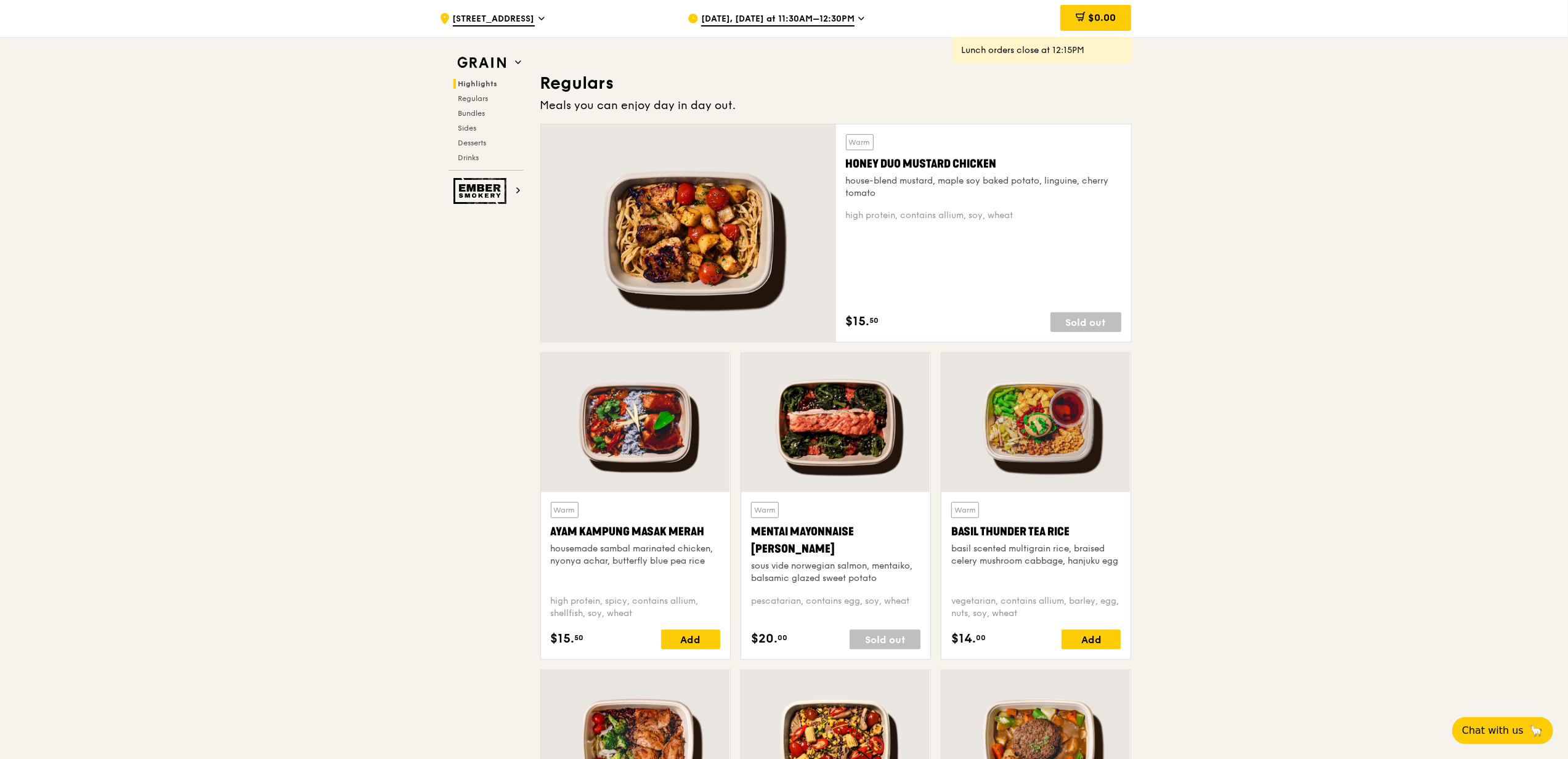
scroll to position [645, 0]
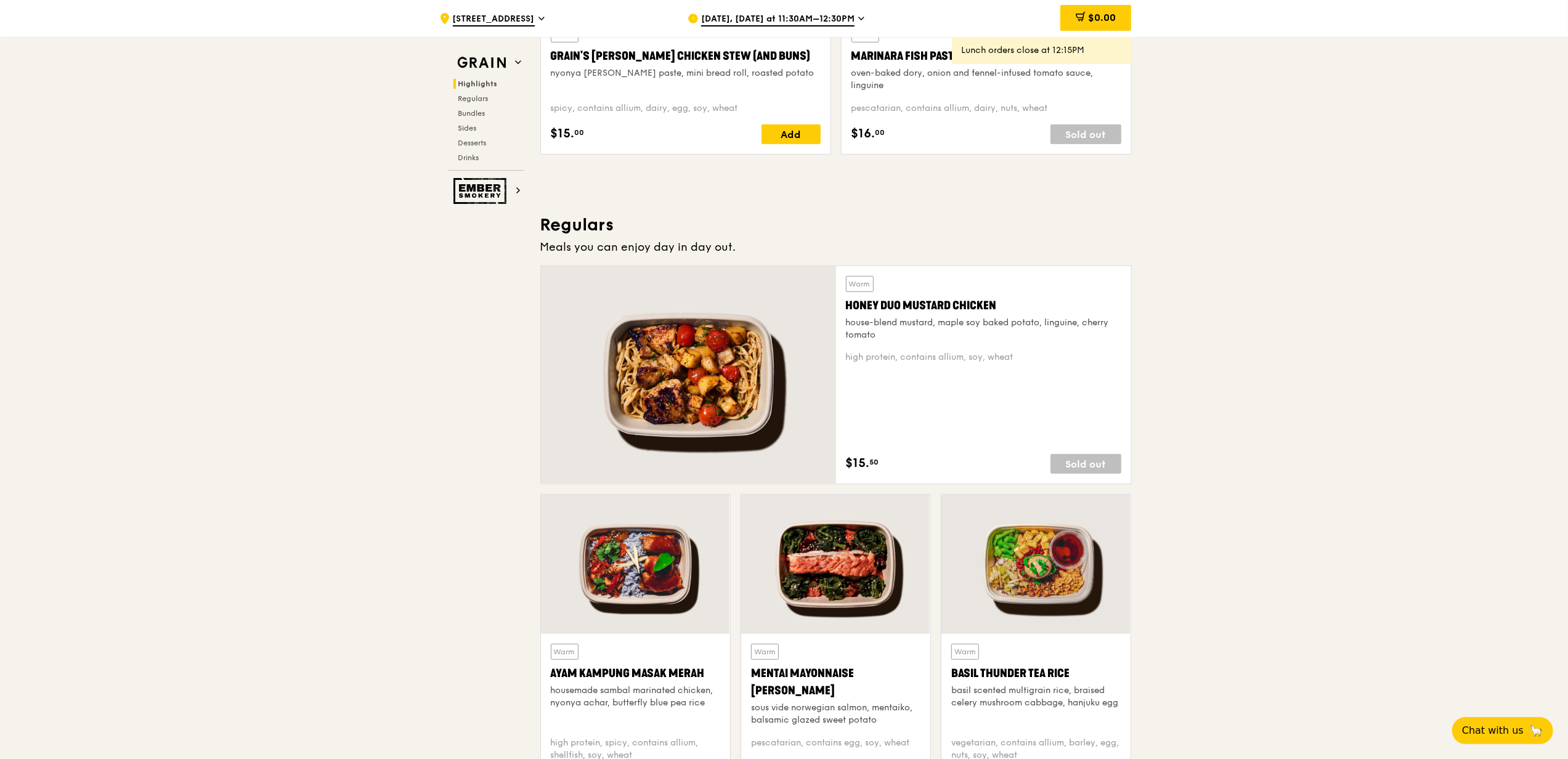
click at [842, 587] on div at bounding box center [836, 564] width 190 height 139
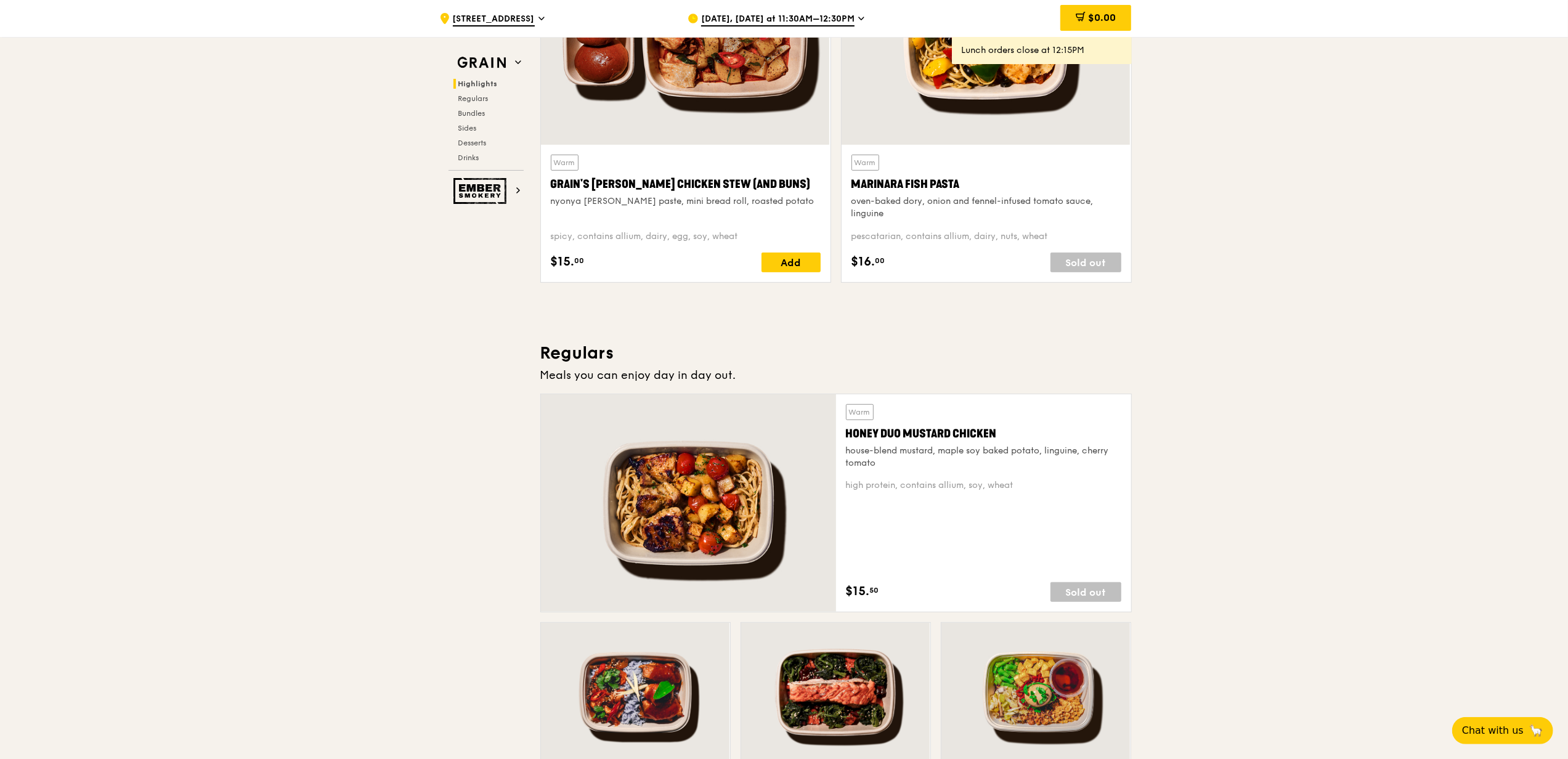
scroll to position [316, 0]
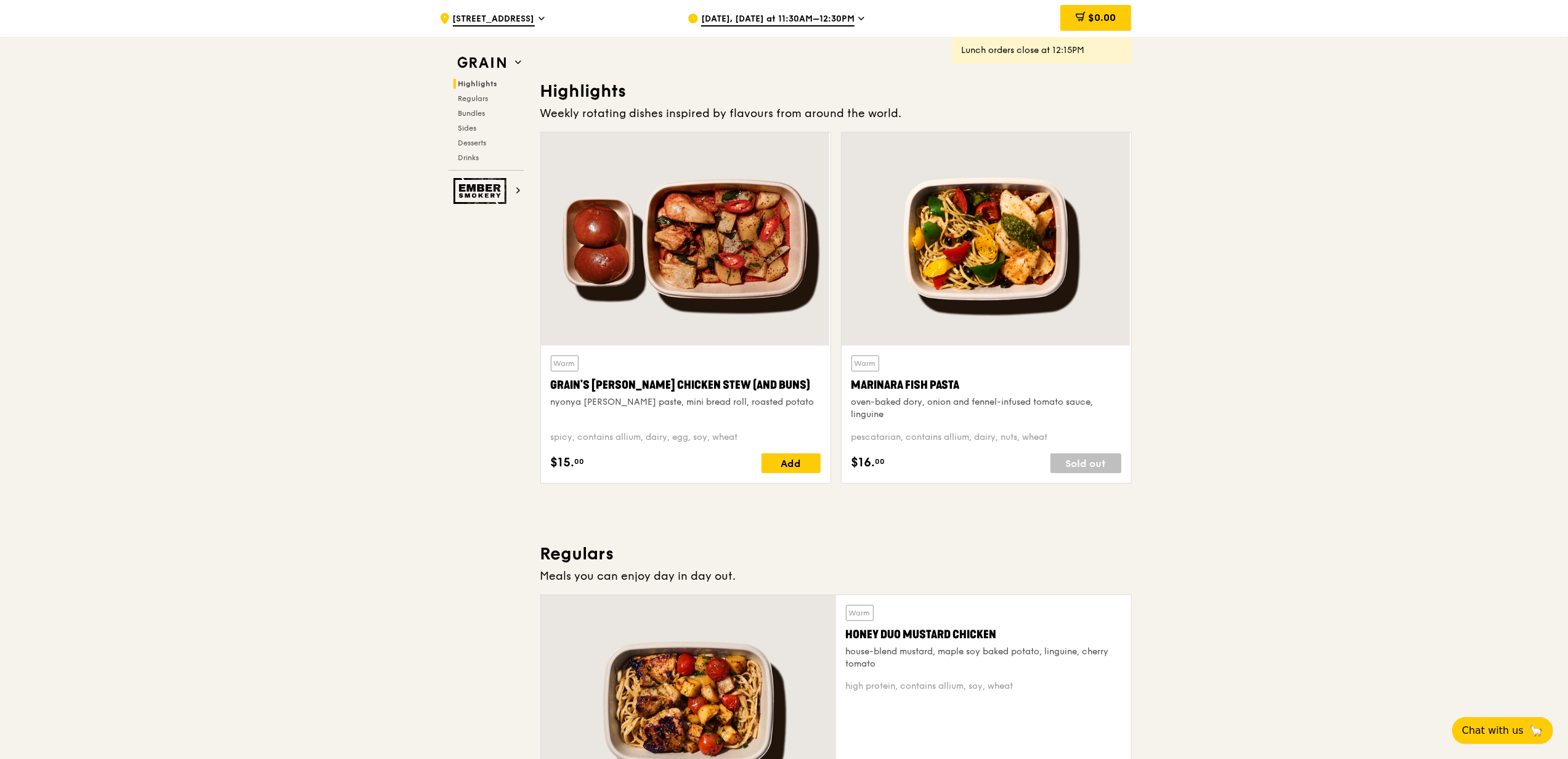
click at [994, 258] on div at bounding box center [987, 239] width 290 height 213
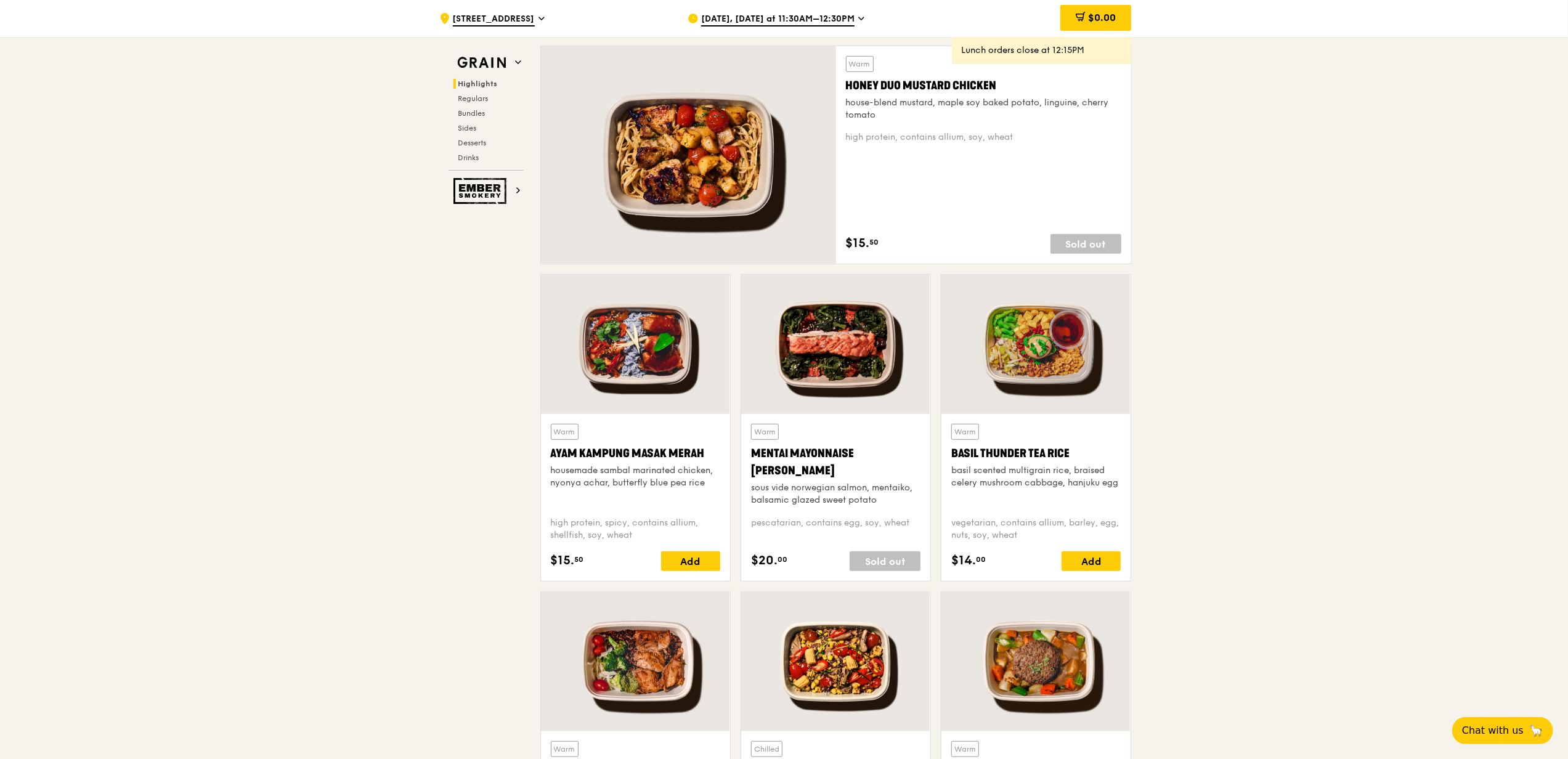
scroll to position [892, 0]
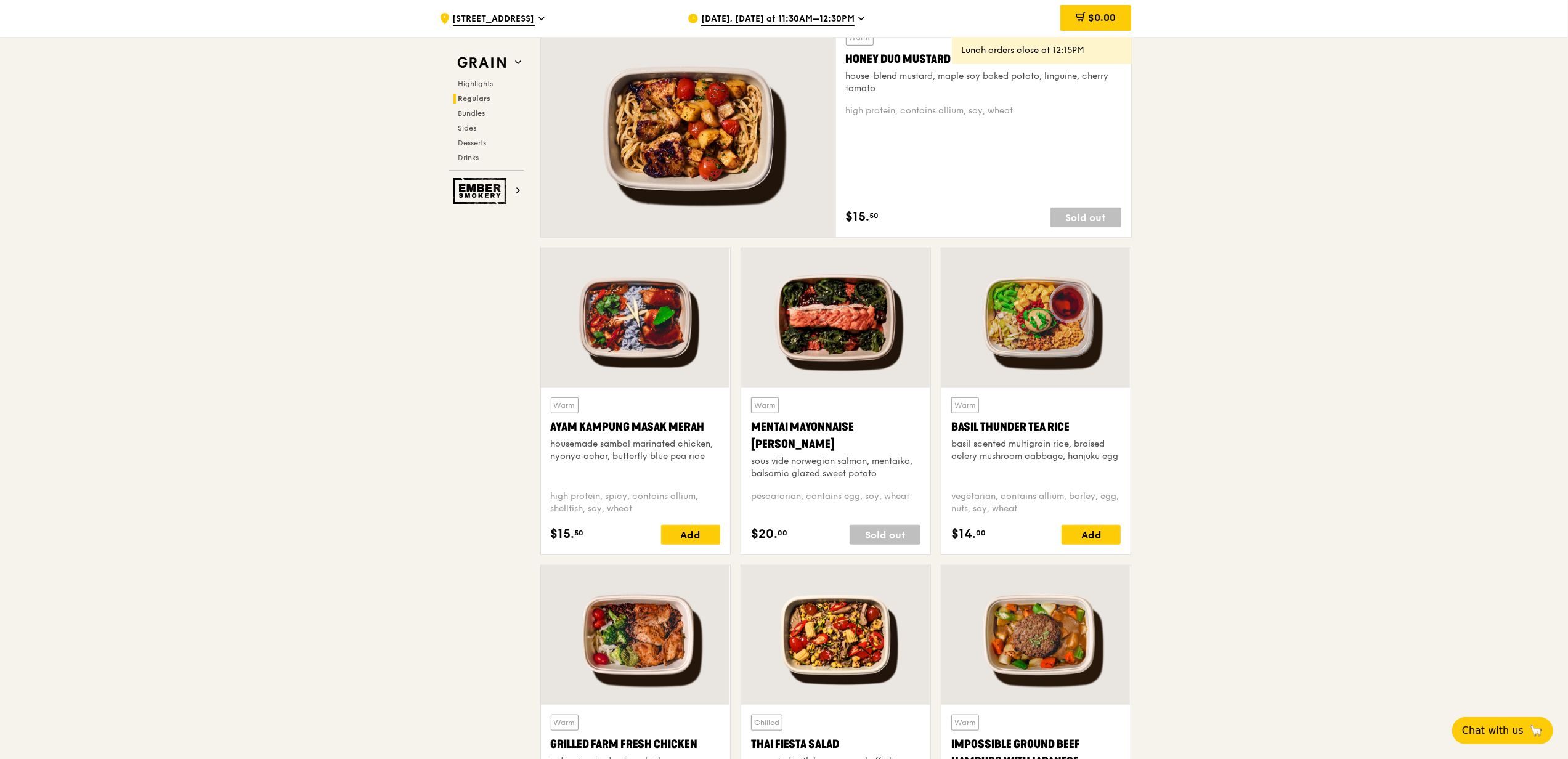
click at [848, 326] on div at bounding box center [836, 318] width 190 height 139
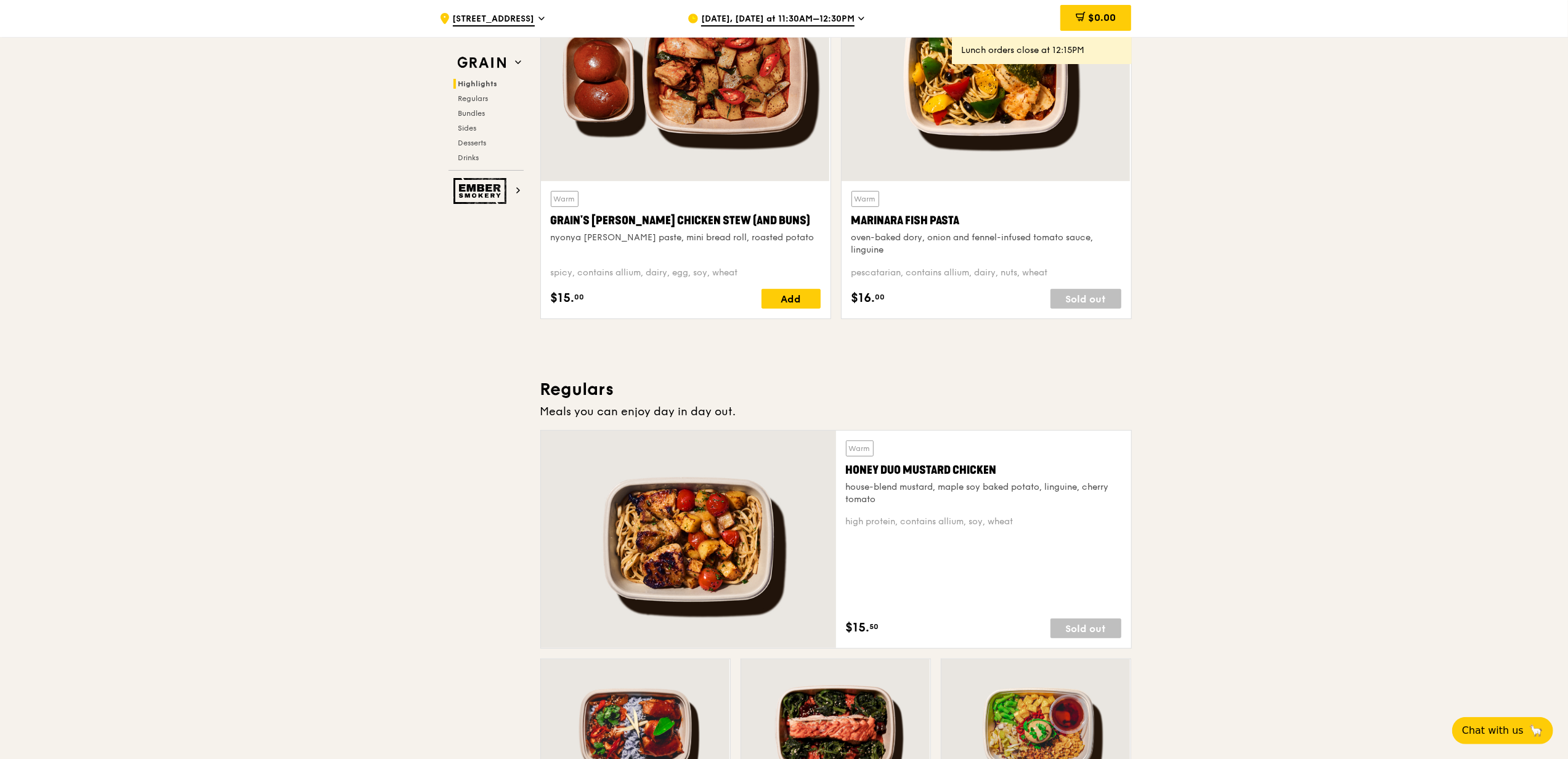
scroll to position [153, 0]
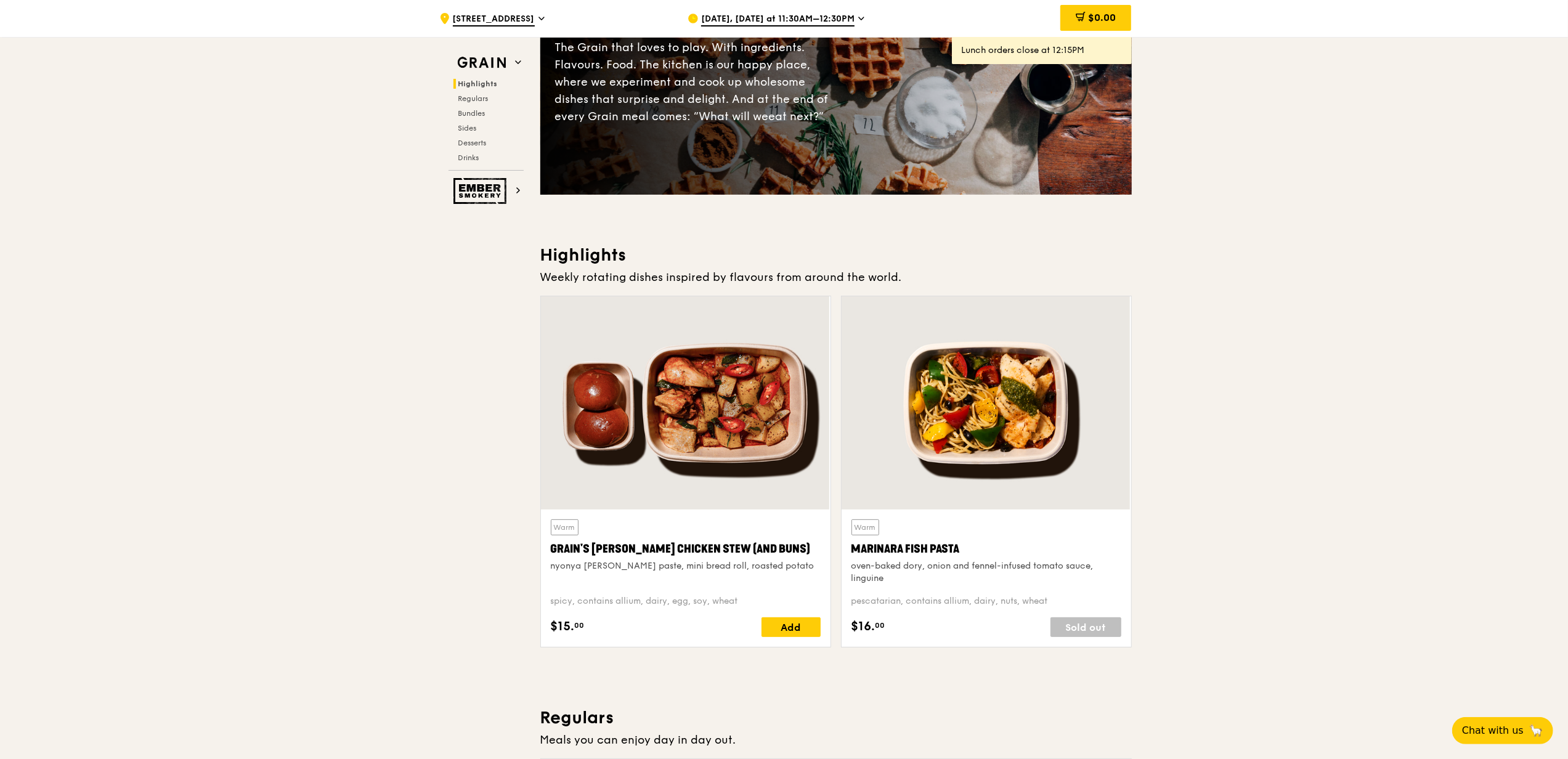
click at [1050, 355] on div at bounding box center [987, 402] width 290 height 213
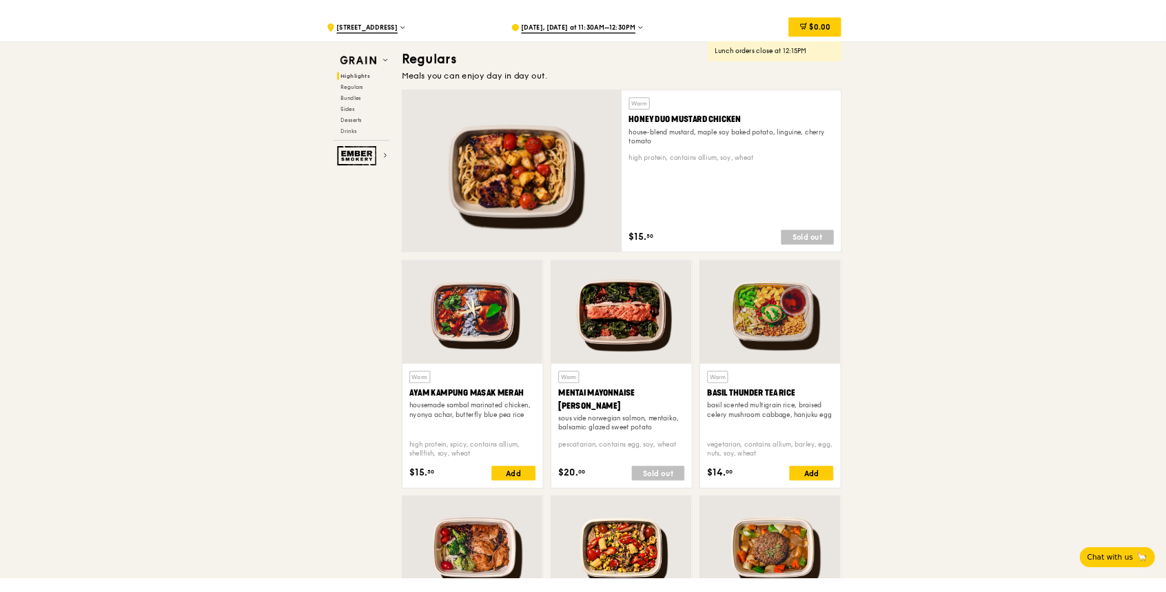
scroll to position [905, 0]
